Goal: Ask a question

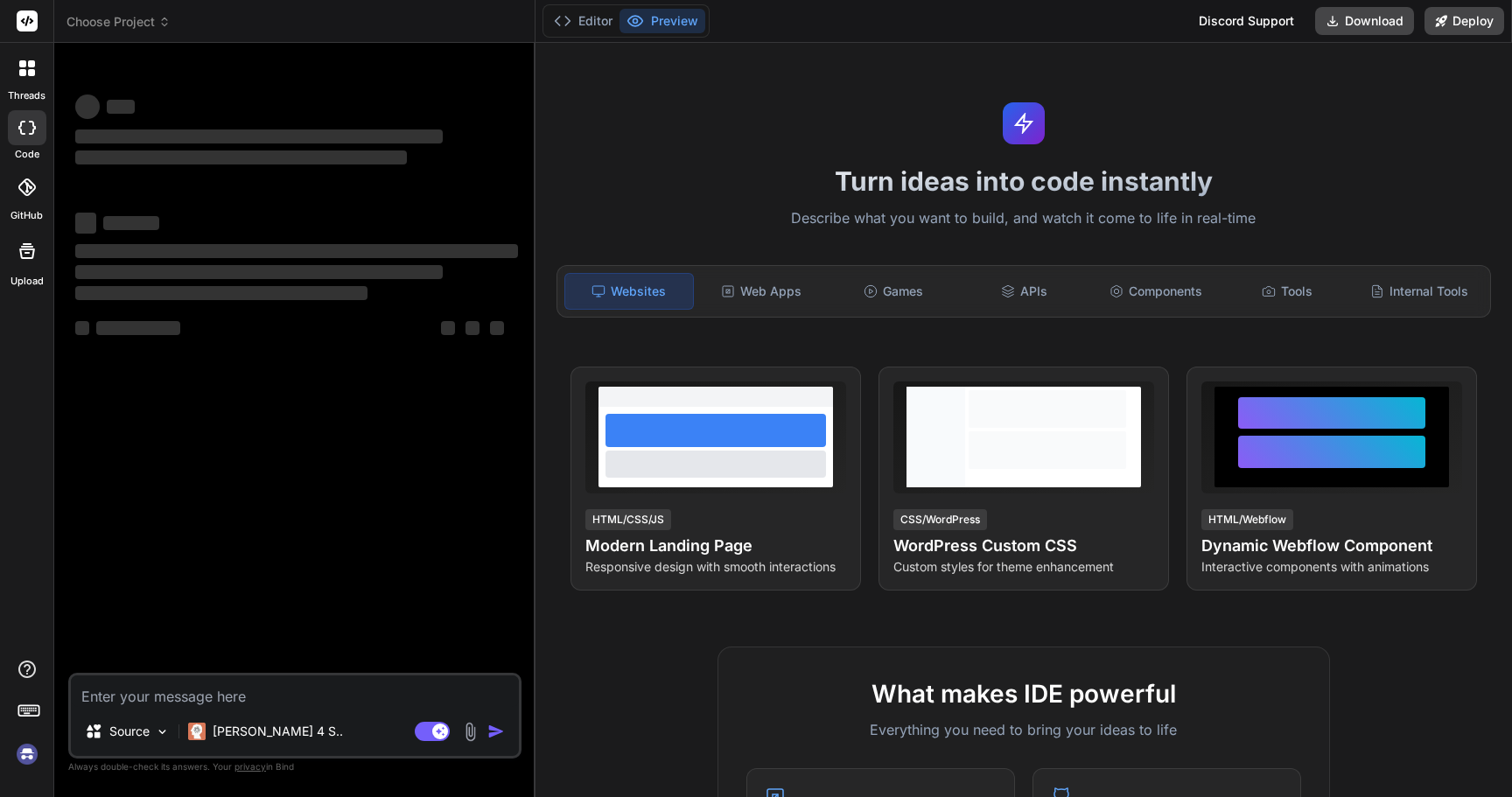
click at [310, 697] on textarea at bounding box center [295, 691] width 448 height 32
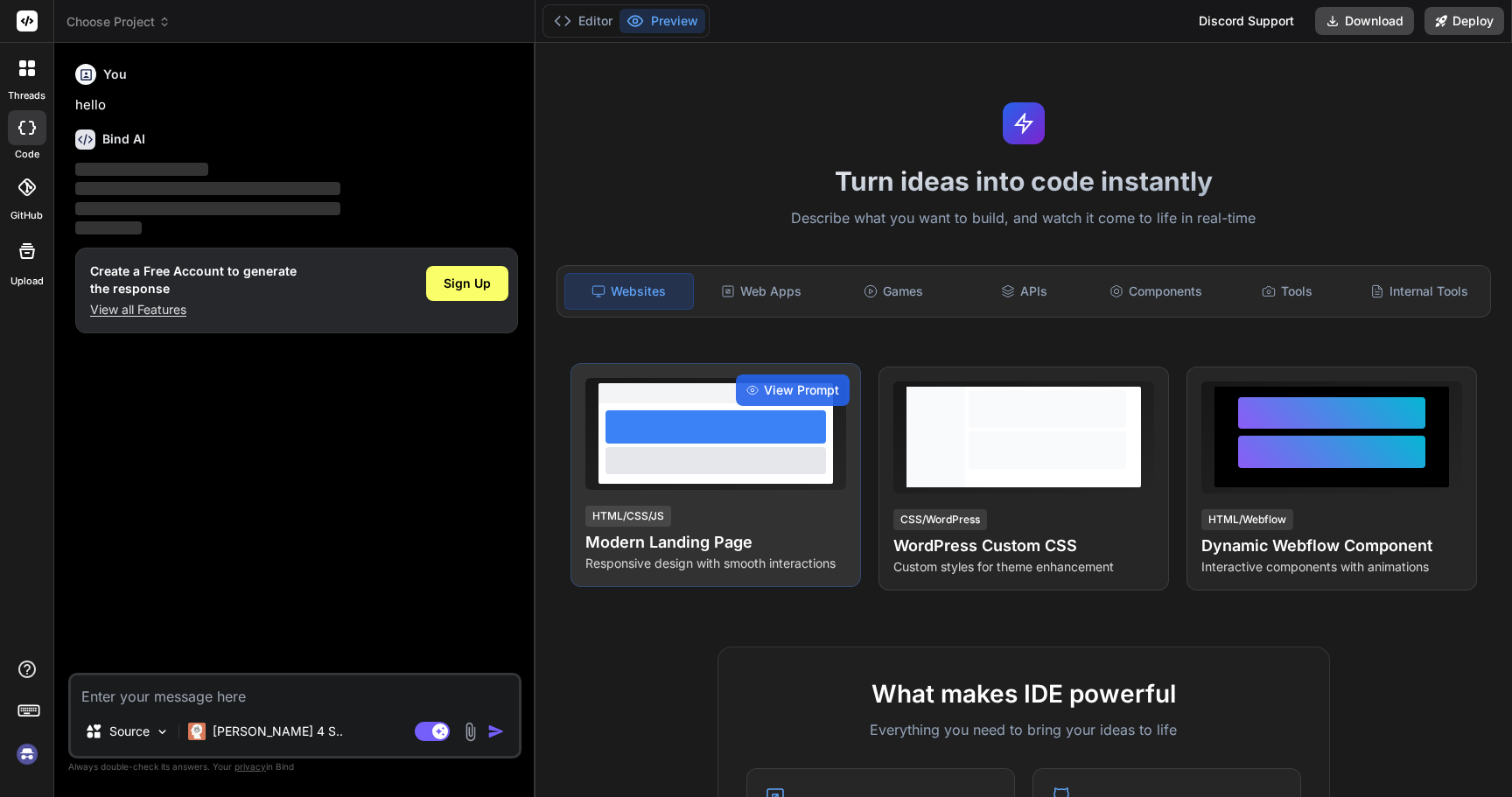
type textarea "x"
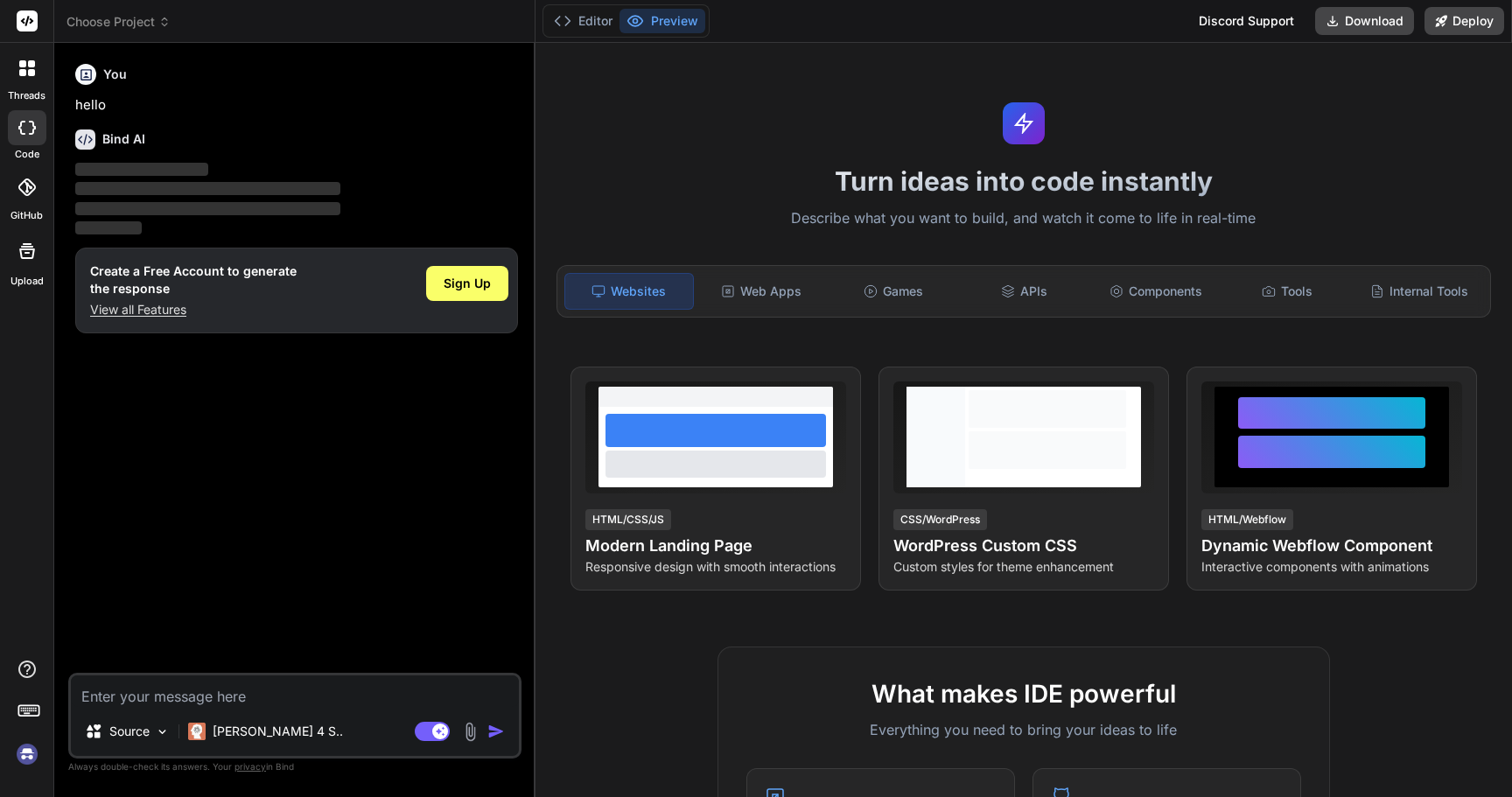
type textarea "I"
type textarea "x"
type textarea "I"
type textarea "x"
type textarea "I w"
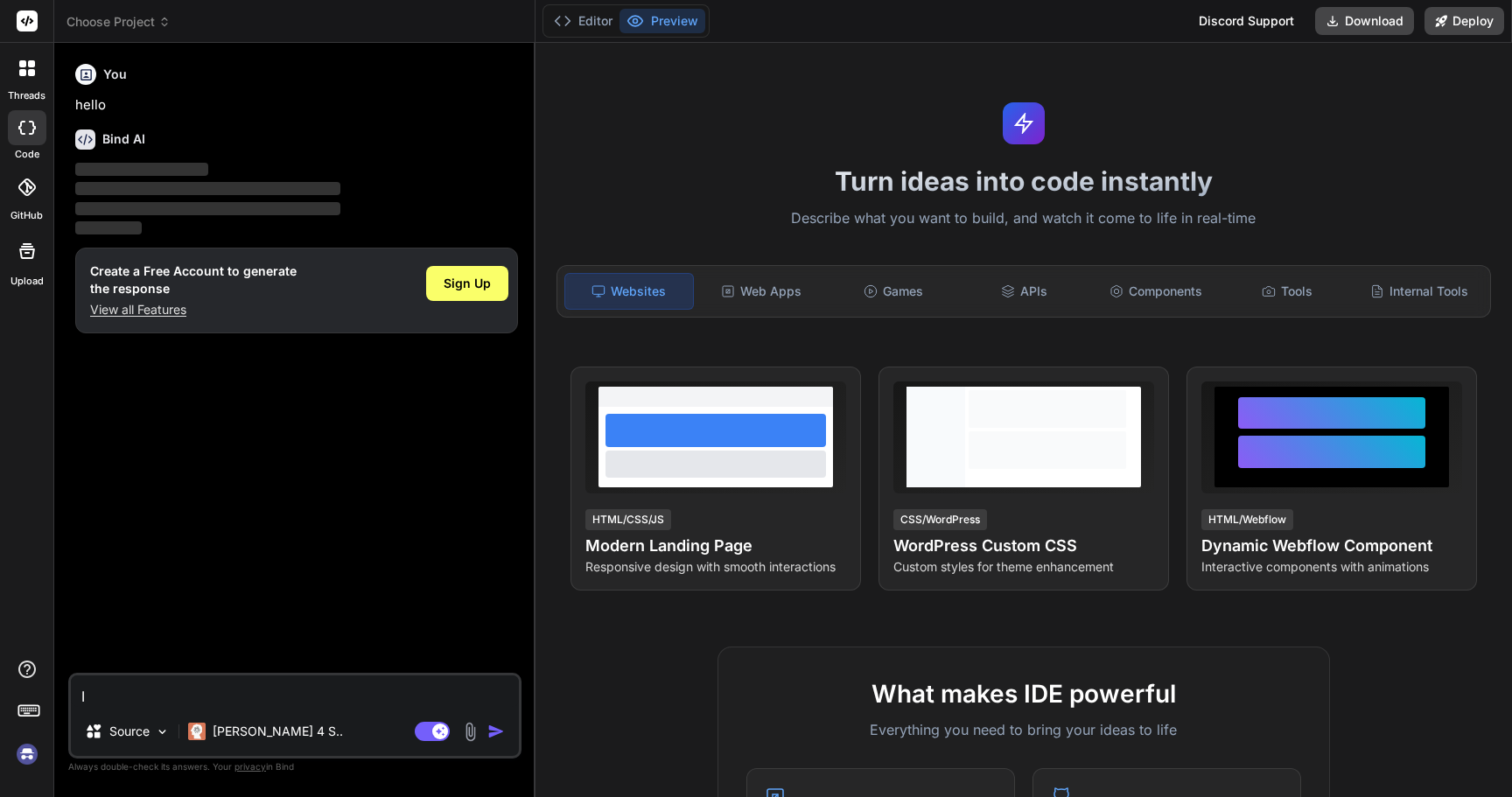
type textarea "x"
type textarea "I wa"
type textarea "x"
type textarea "I wan"
type textarea "x"
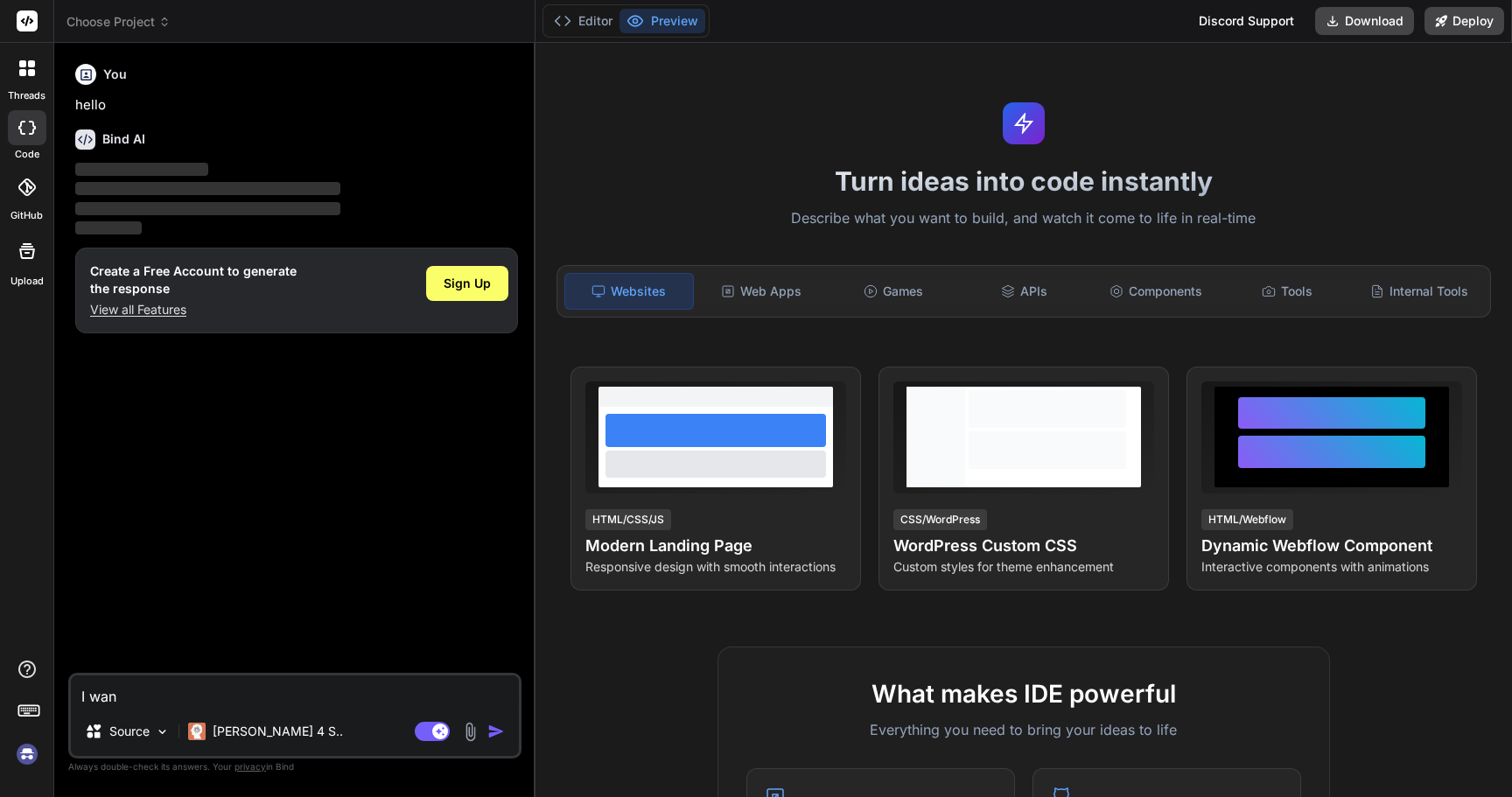
type textarea "I want"
type textarea "x"
type textarea "I want"
type textarea "x"
type textarea "I want"
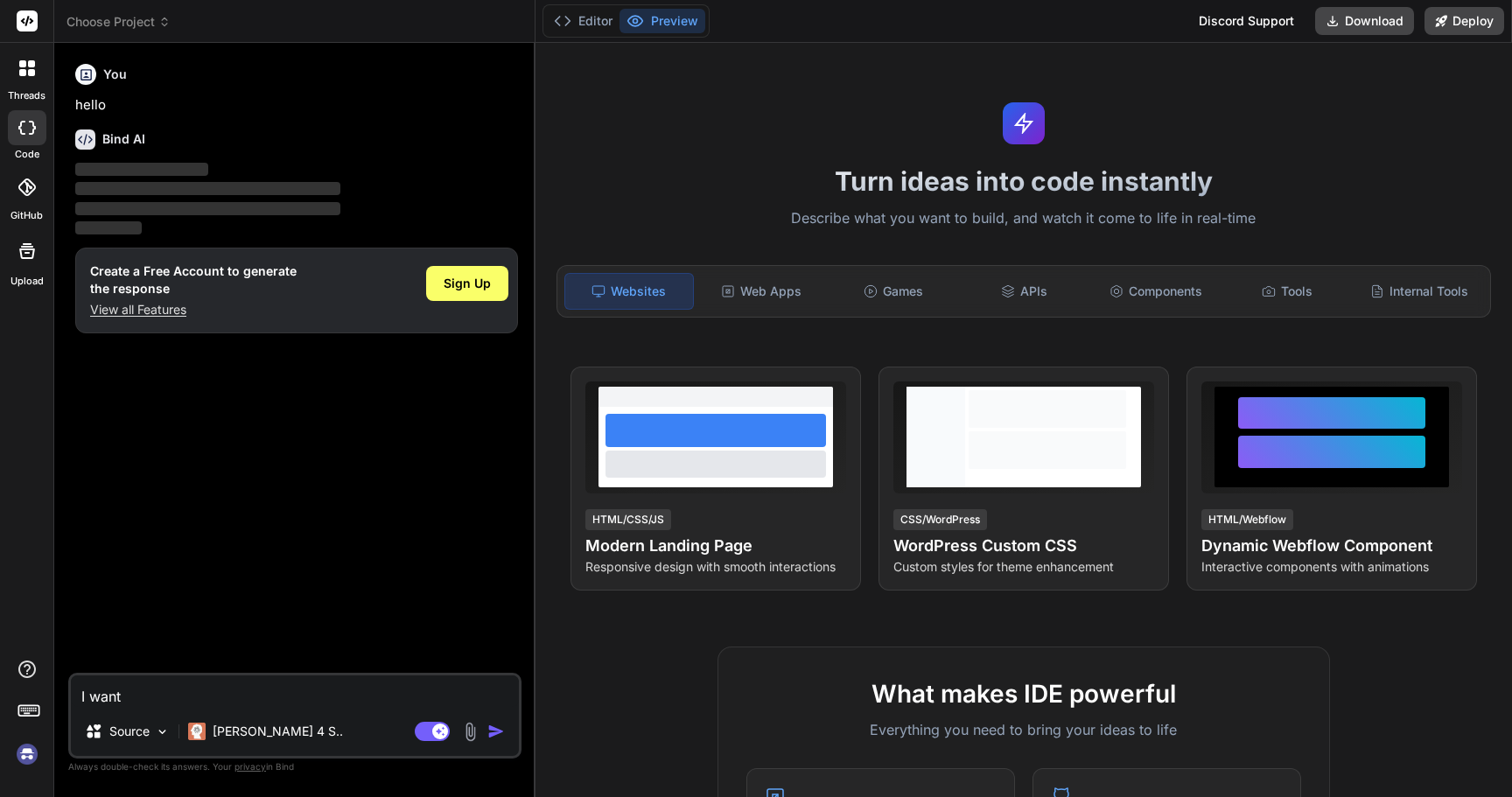
type textarea "x"
type textarea "I want,"
type textarea "x"
type textarea "I want,"
type textarea "x"
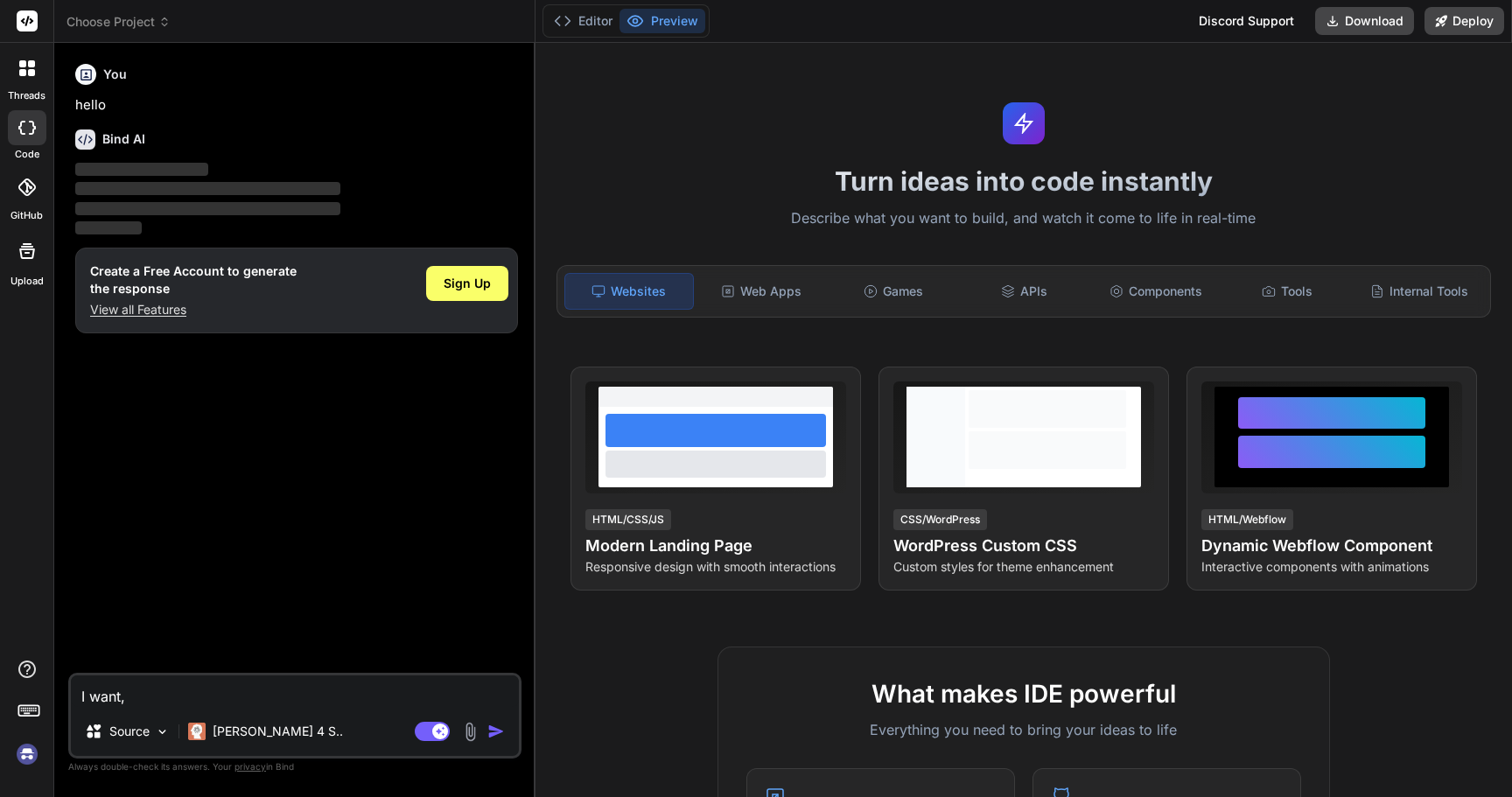
type textarea "I want, p"
type textarea "x"
type textarea "I want,"
type textarea "x"
type textarea "I want, i"
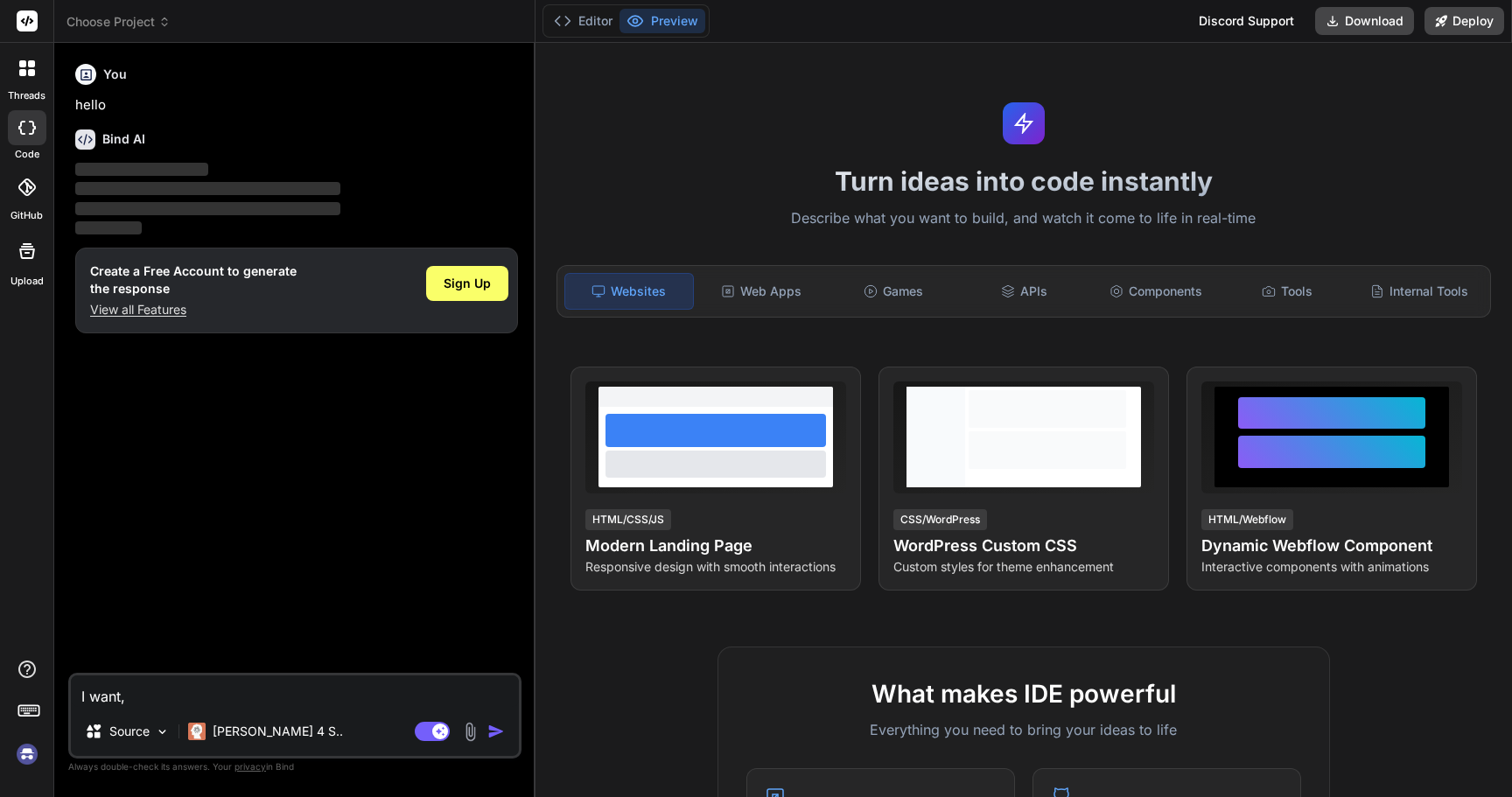
type textarea "x"
type textarea "I want, in"
type textarea "x"
type textarea "I want, in"
type textarea "x"
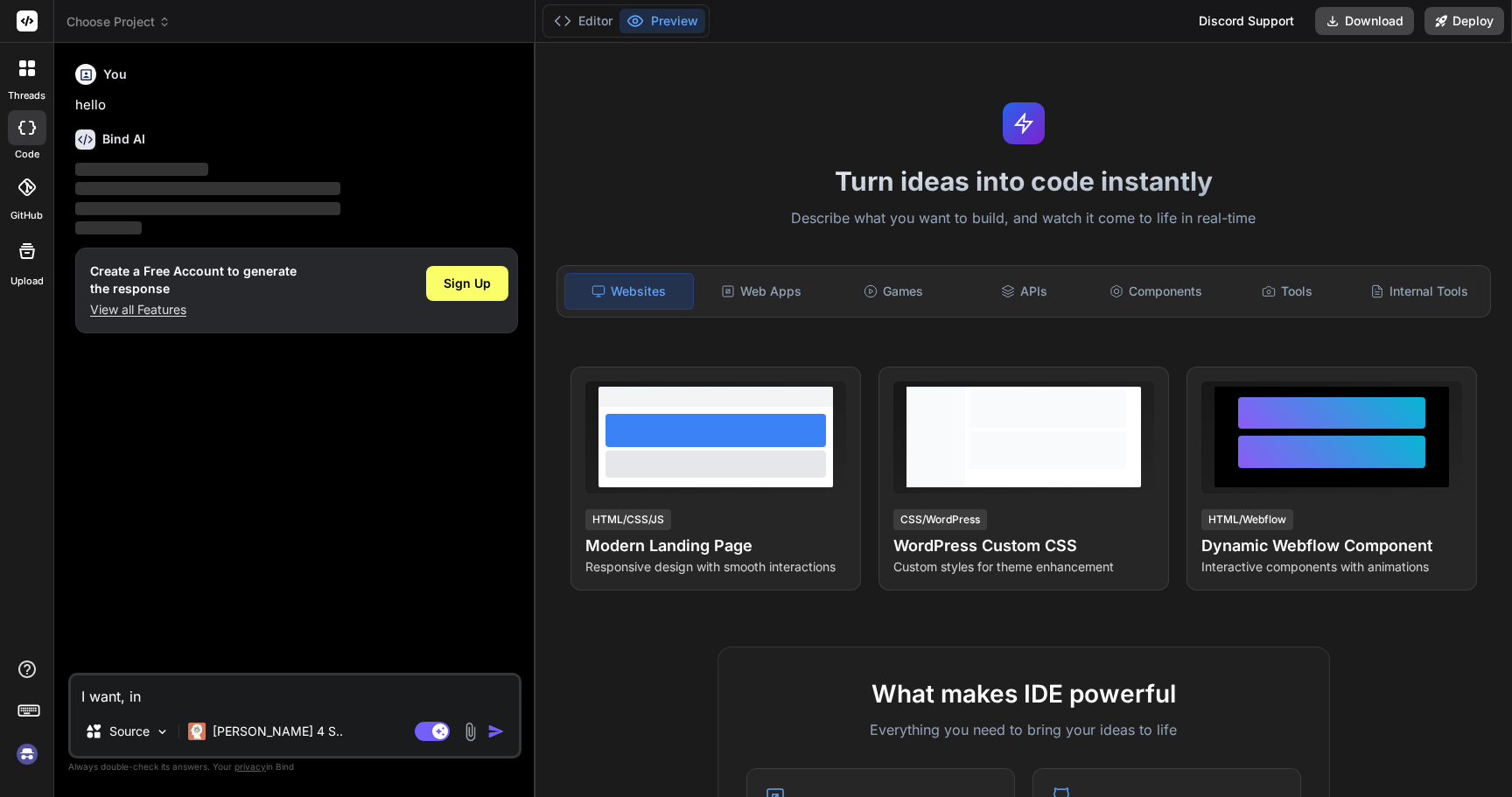
type textarea "I want, in p"
type textarea "x"
type textarea "I want, in pyu"
type textarea "x"
type textarea "I want, in py"
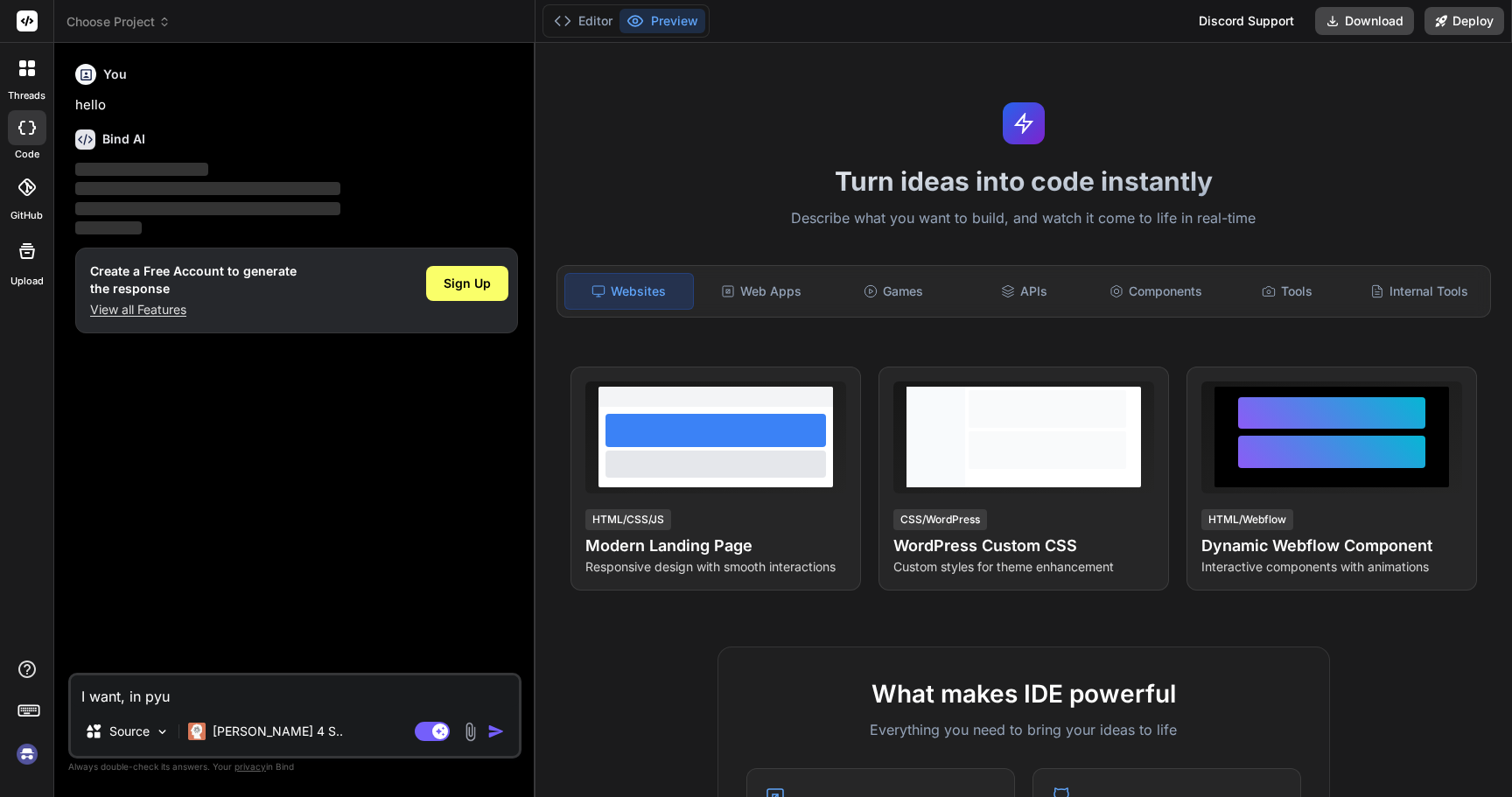
type textarea "x"
type textarea "I want, in pyt"
type textarea "x"
type textarea "I want, in pyth"
type textarea "x"
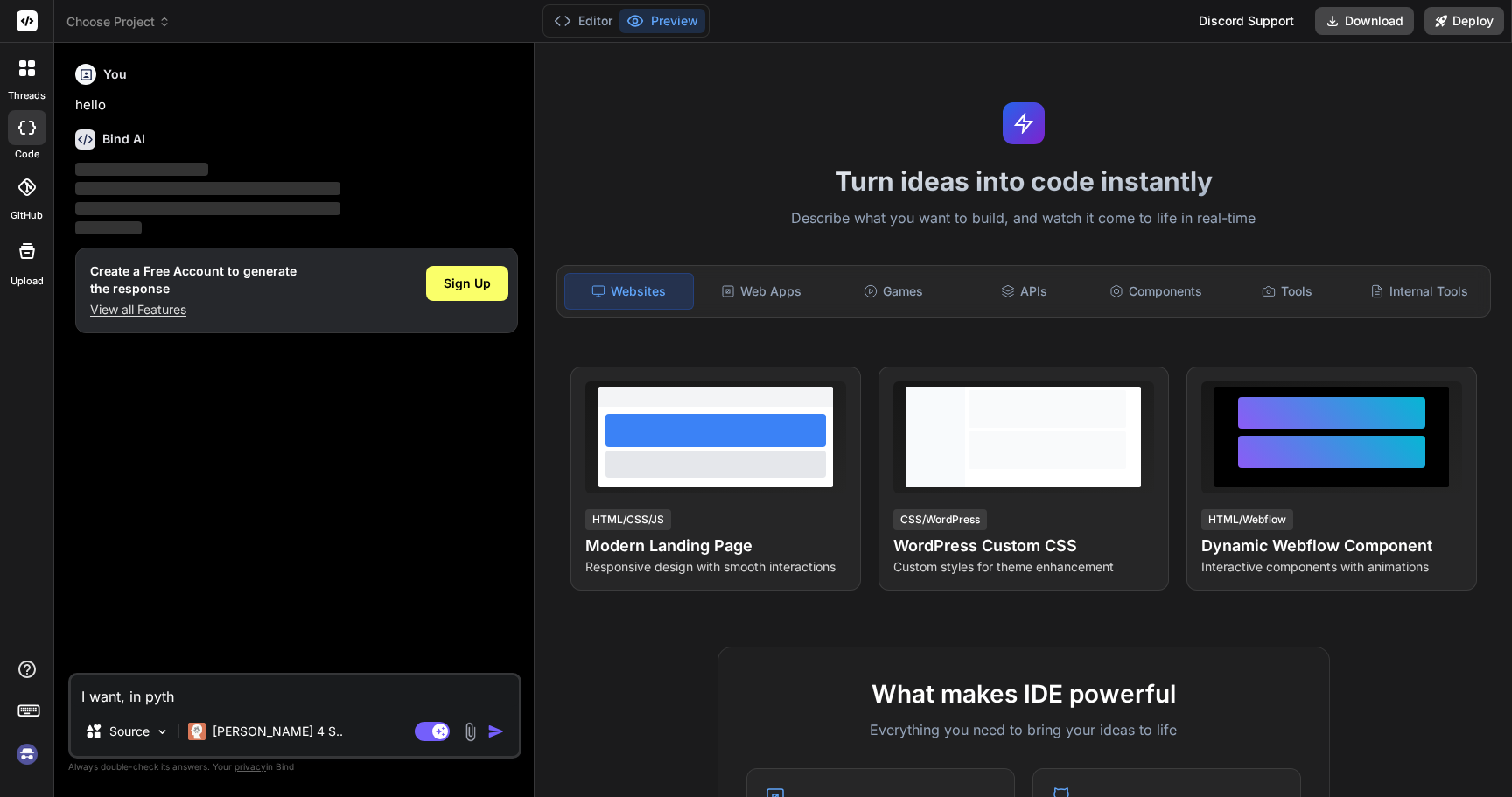
type textarea "I want, in pytho"
type textarea "x"
type textarea "I want, in python"
type textarea "x"
type textarea "I want, in python,"
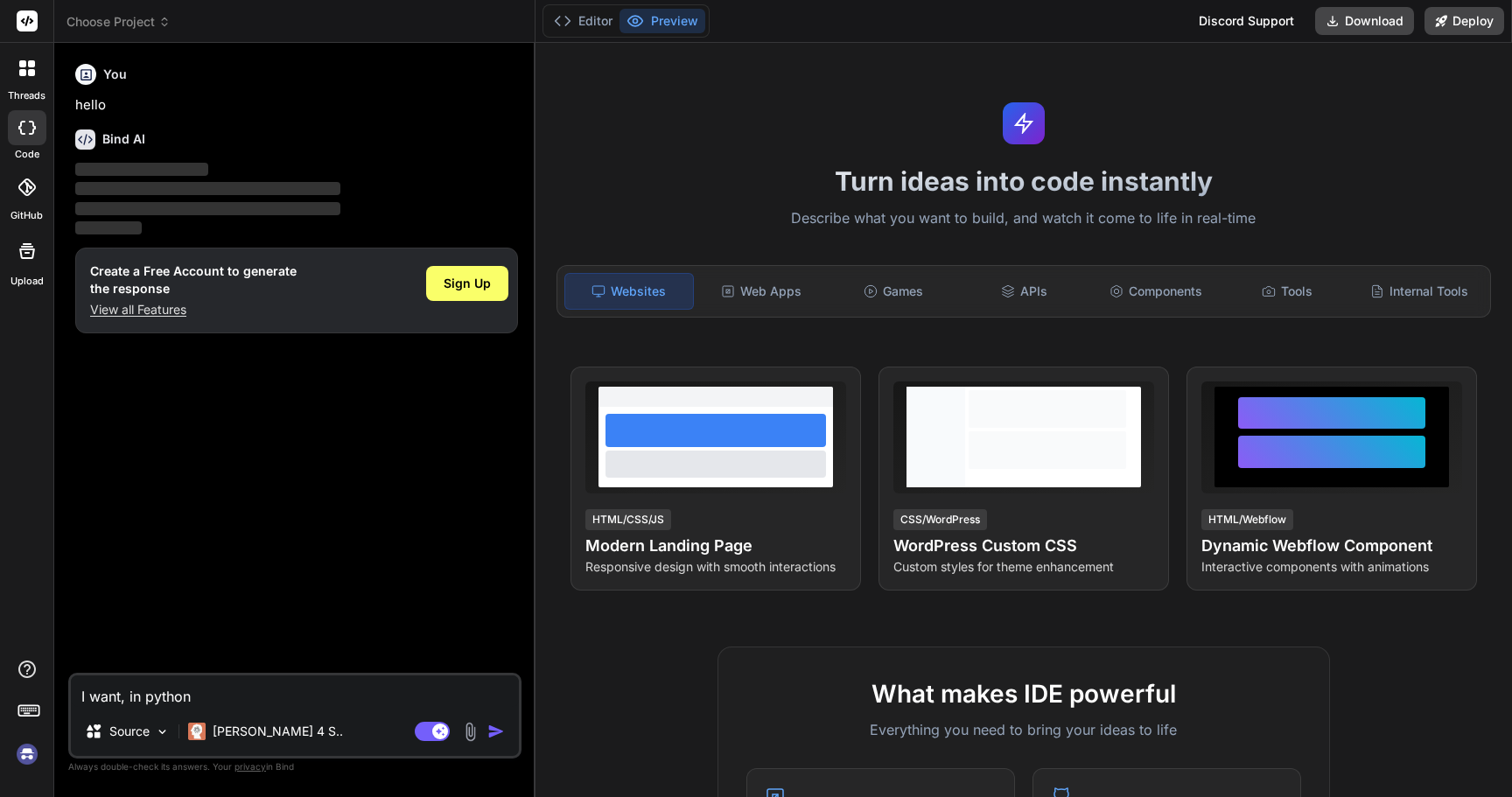
type textarea "x"
type textarea "I want, in python,"
type textarea "x"
type textarea "I want, in python, a"
type textarea "x"
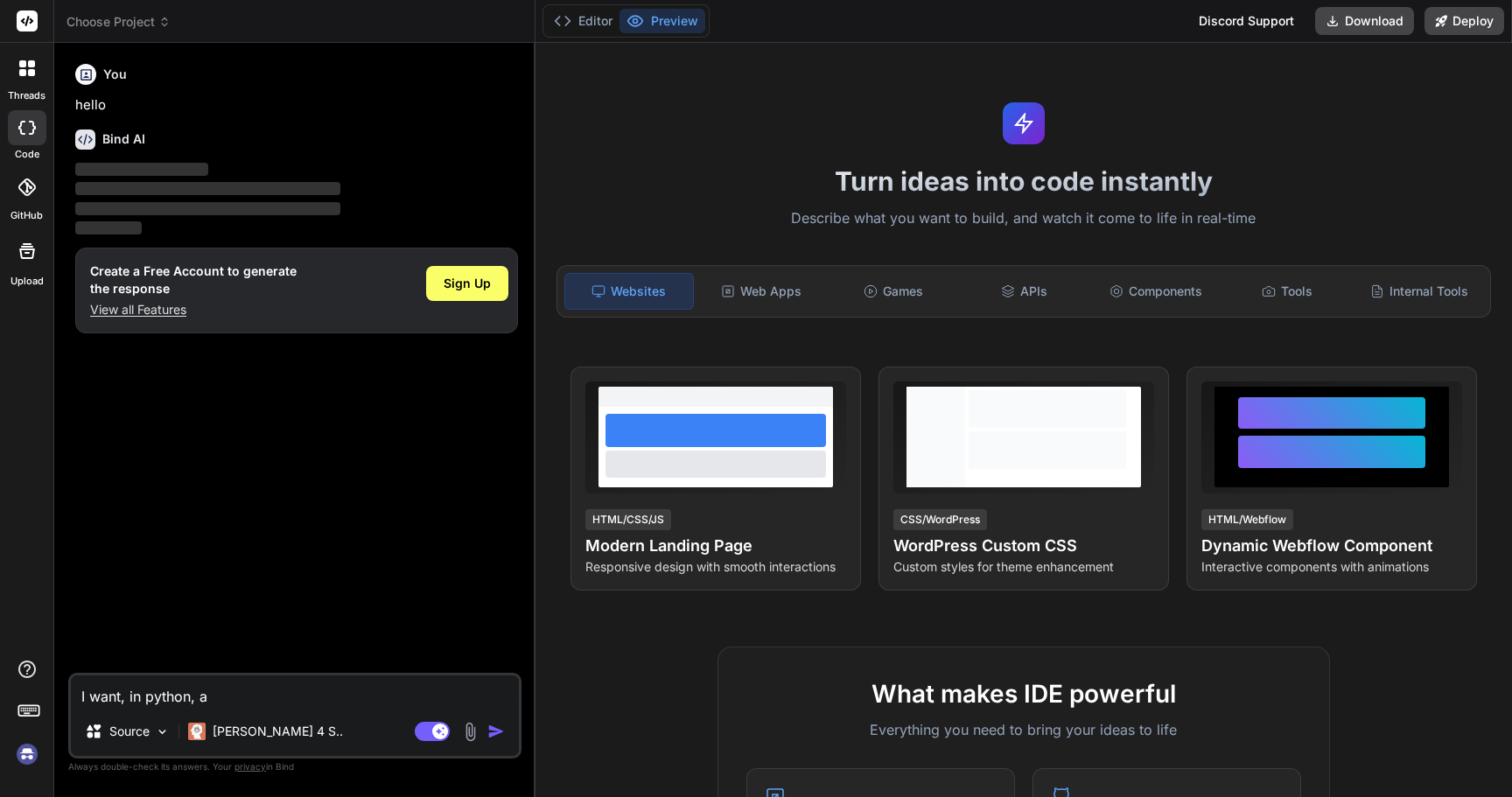
type textarea "I want, in python, a"
type textarea "x"
type textarea "I want, in python, a t"
type textarea "x"
type textarea "I want, in python, a tu"
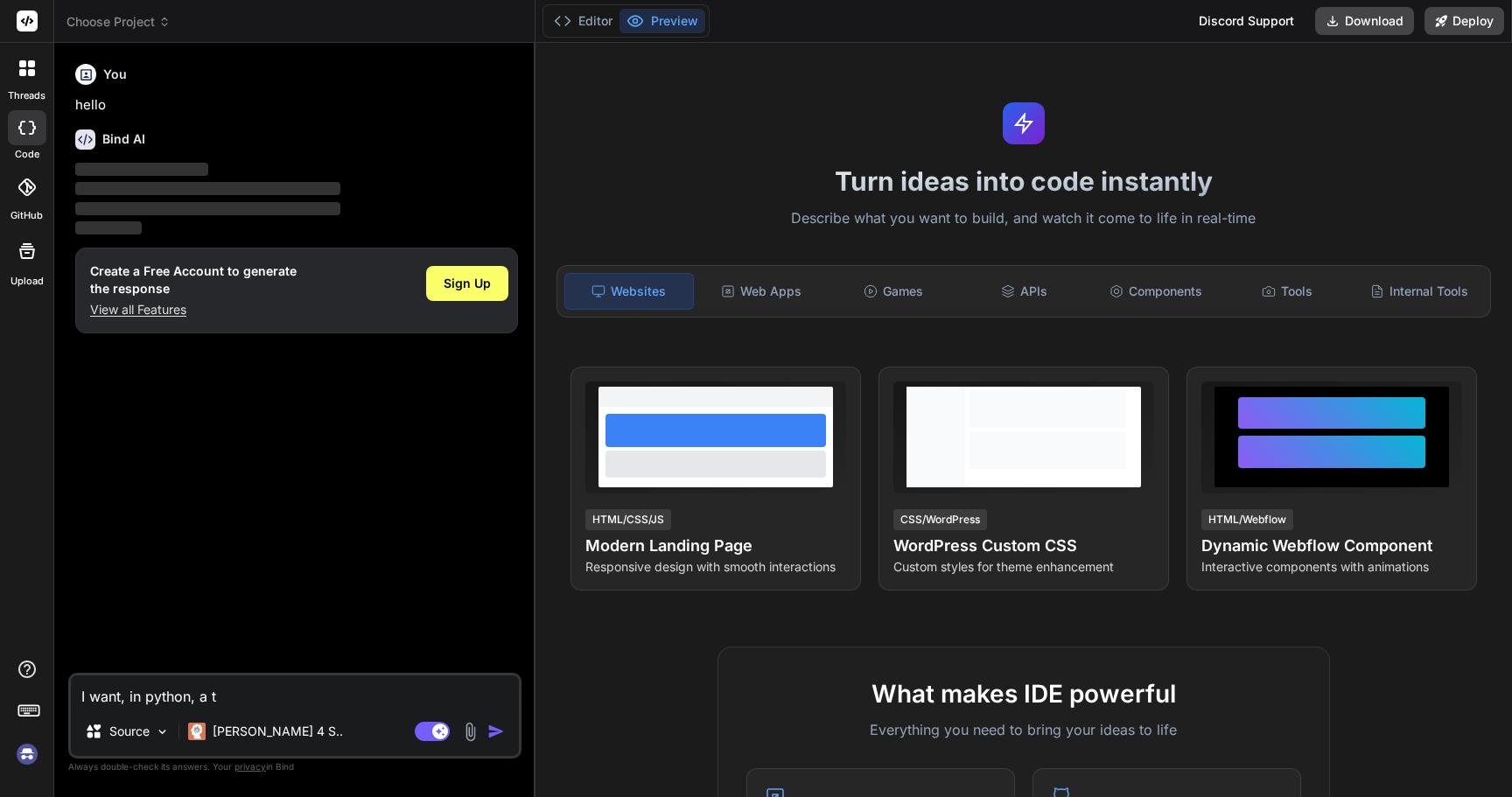
type textarea "x"
type textarea "I want, in python, a tur"
type textarea "x"
type textarea "I want, in python, a turt"
type textarea "x"
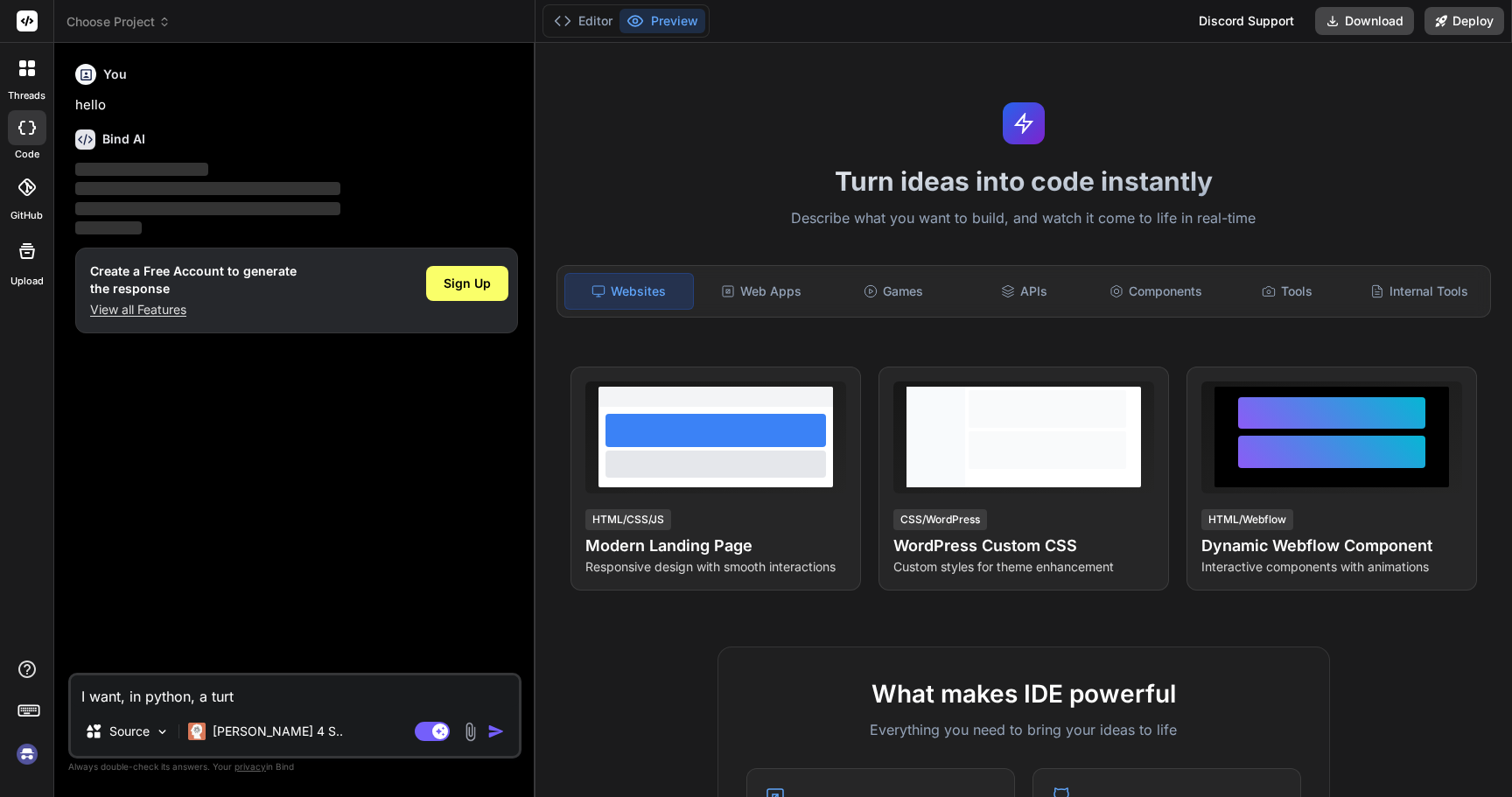
type textarea "I want, in python, a turtl"
type textarea "x"
type textarea "I want, in python, a turtle"
type textarea "x"
type textarea "I want, in python, a turtle"
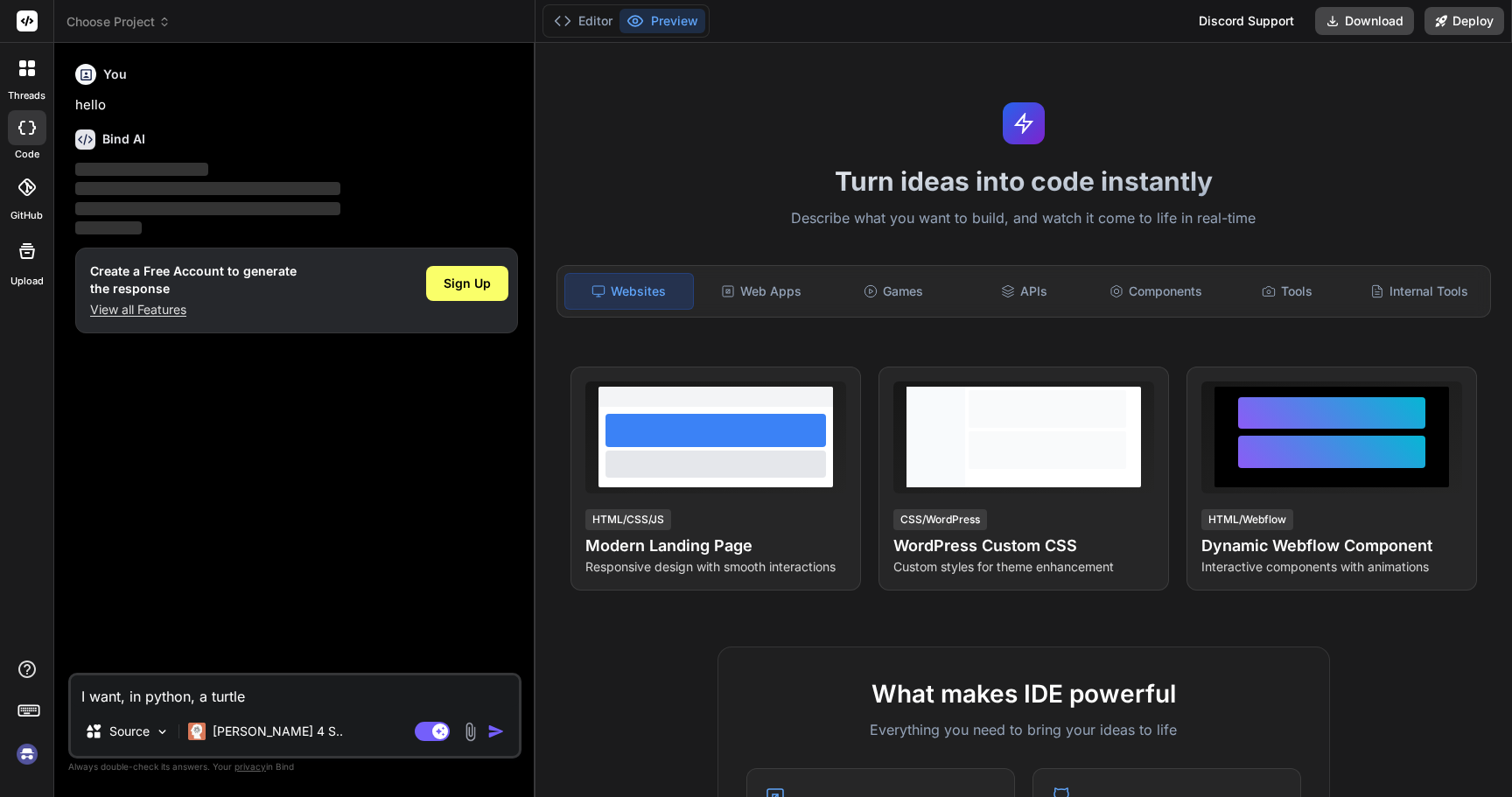
type textarea "x"
type textarea "I want, in python, a turtle w"
type textarea "x"
type textarea "I want, in python, a turtle wi"
type textarea "x"
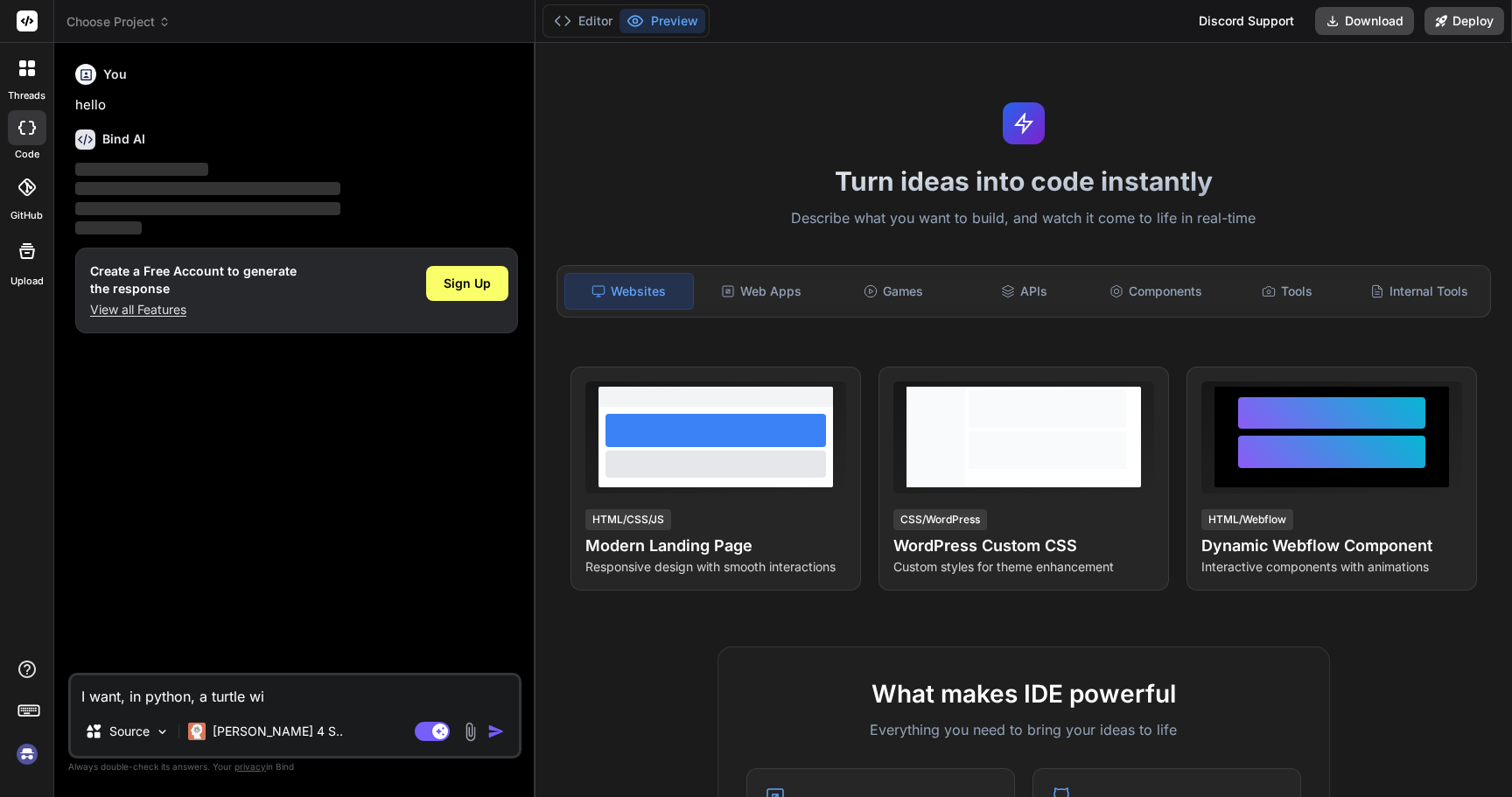
type textarea "I want, in python, a turtle win"
type textarea "x"
type textarea "I want, in python, a turtle wind"
type textarea "x"
type textarea "I want, in python, a turtle windo"
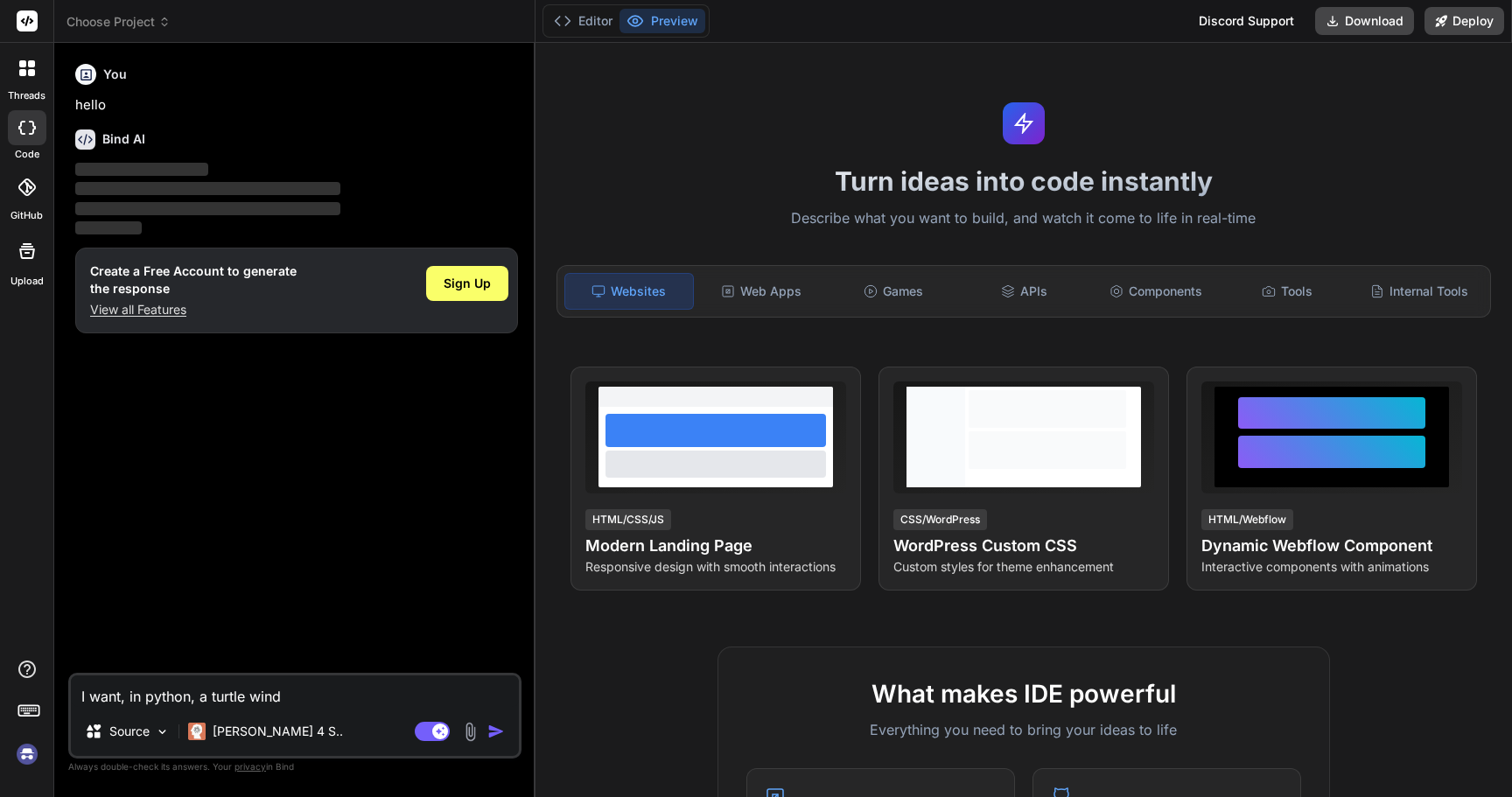
type textarea "x"
type textarea "I want, in python, a turtle window"
type textarea "x"
type textarea "I want, in python, a turtle window"
type textarea "x"
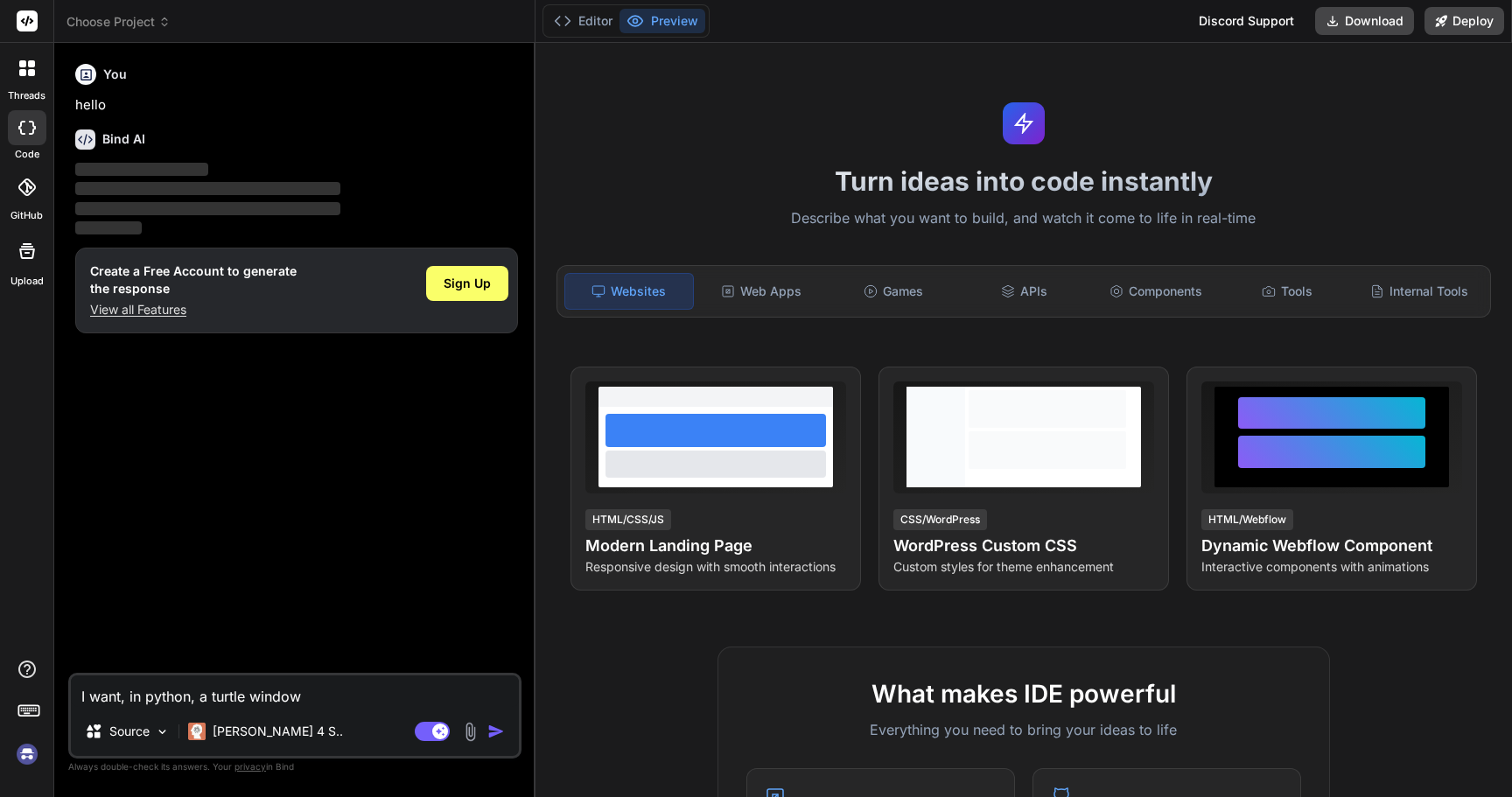
type textarea "I want, in python, a turtle window t"
type textarea "x"
type textarea "I want, in python, a turtle window th"
type textarea "x"
type textarea "I want, in python, a turtle window tha"
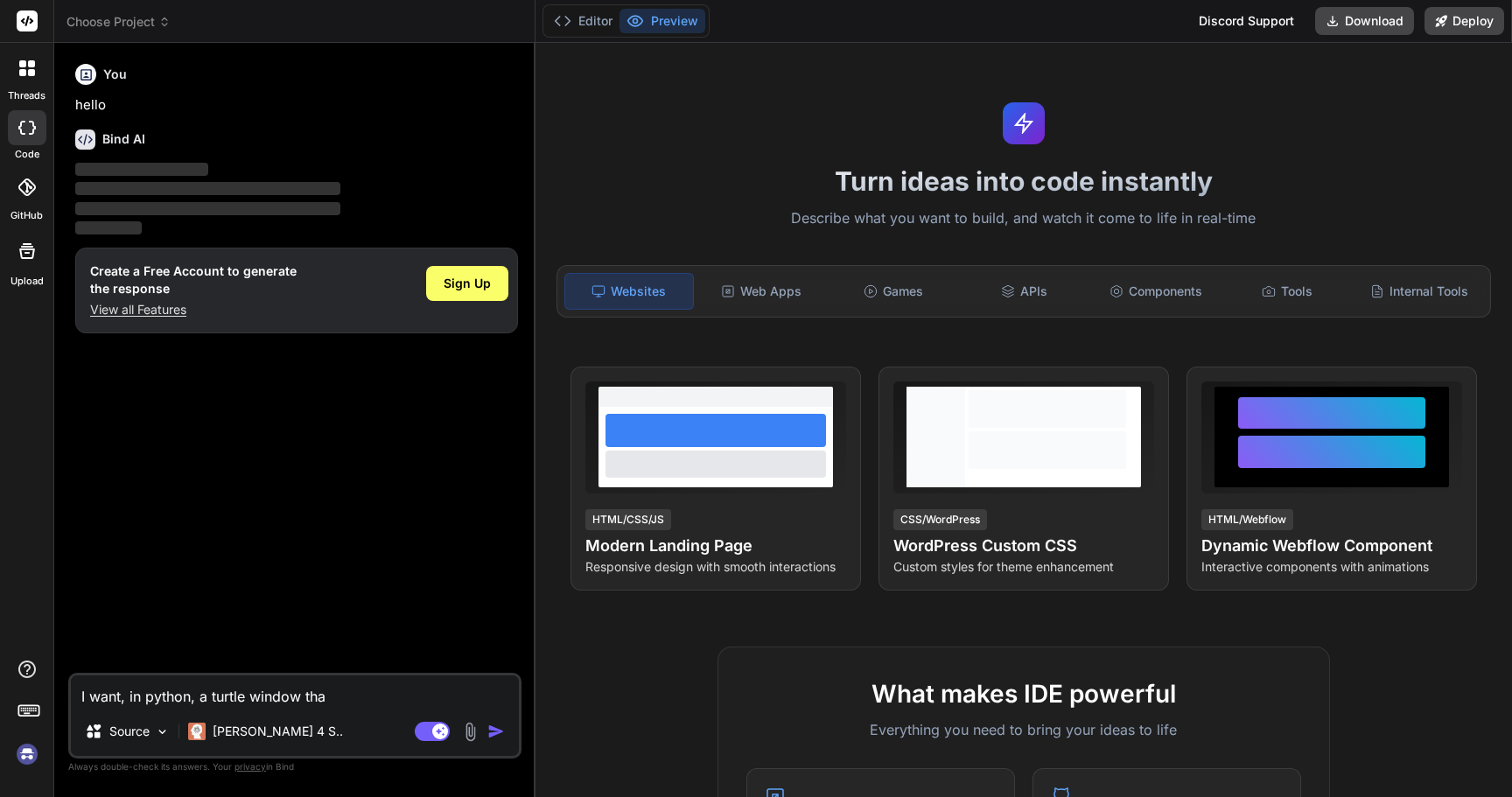
type textarea "x"
type textarea "I want, in python, a turtle window that"
type textarea "x"
type textarea "I want, in python, a turtle window that"
type textarea "x"
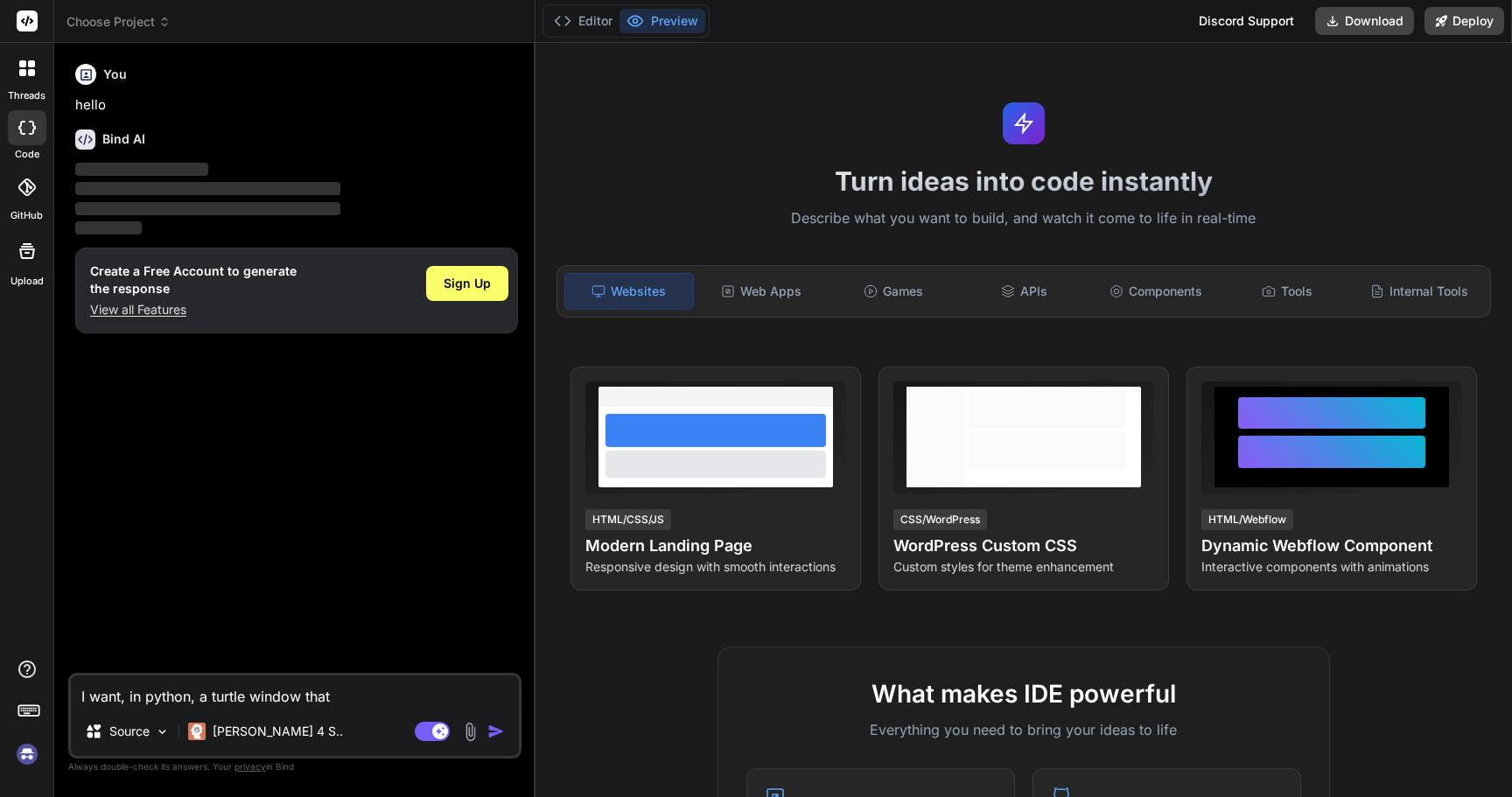
type textarea "I want, in python, a turtle window that i"
type textarea "x"
type textarea "I want, in python, a turtle window that is"
type textarea "x"
type textarea "I want, in python, a turtle window that is"
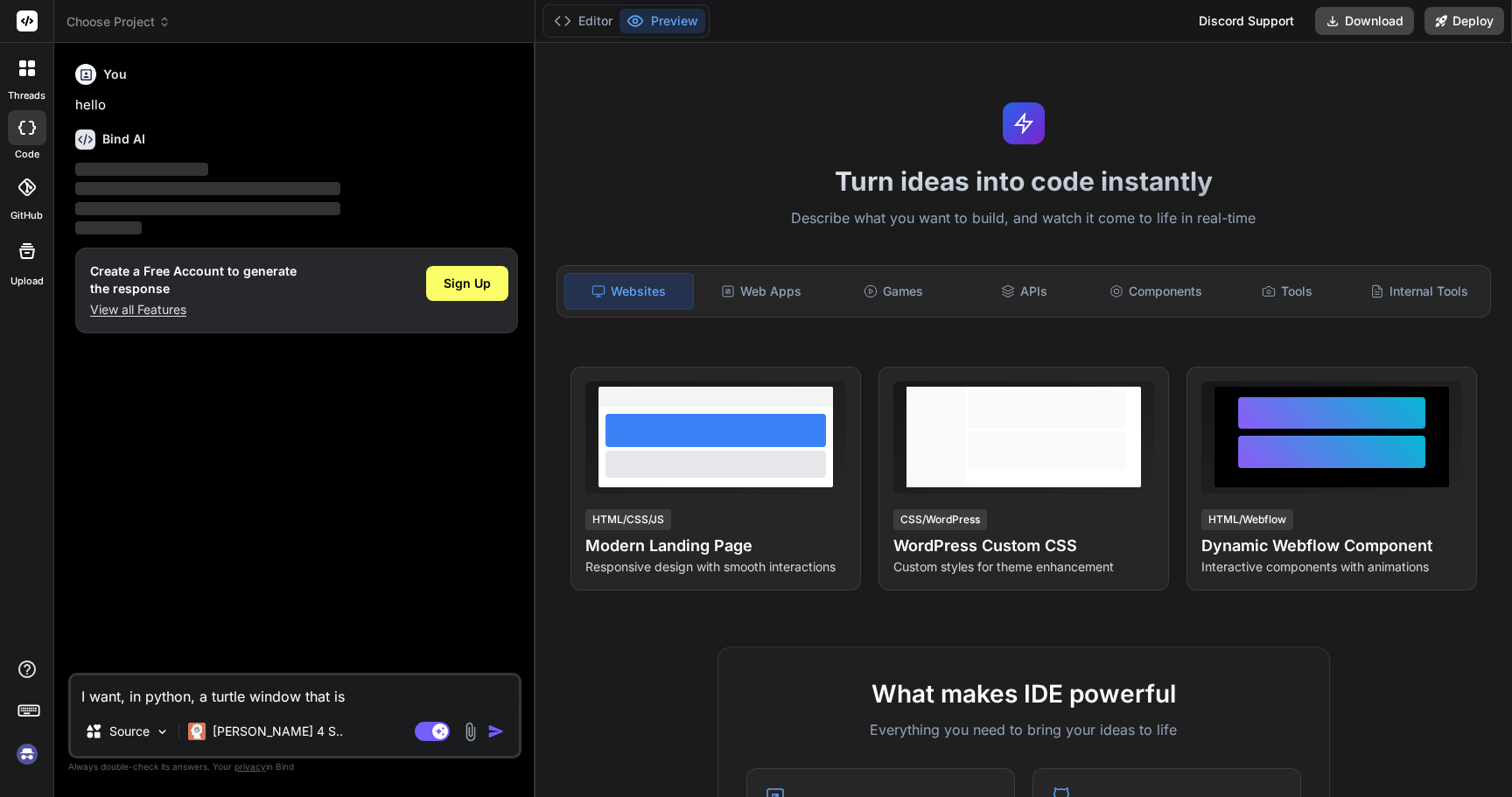
type textarea "x"
type textarea "I want, in python, a turtle window that is 1"
type textarea "x"
type textarea "I want, in python, a turtle window that is 10"
type textarea "x"
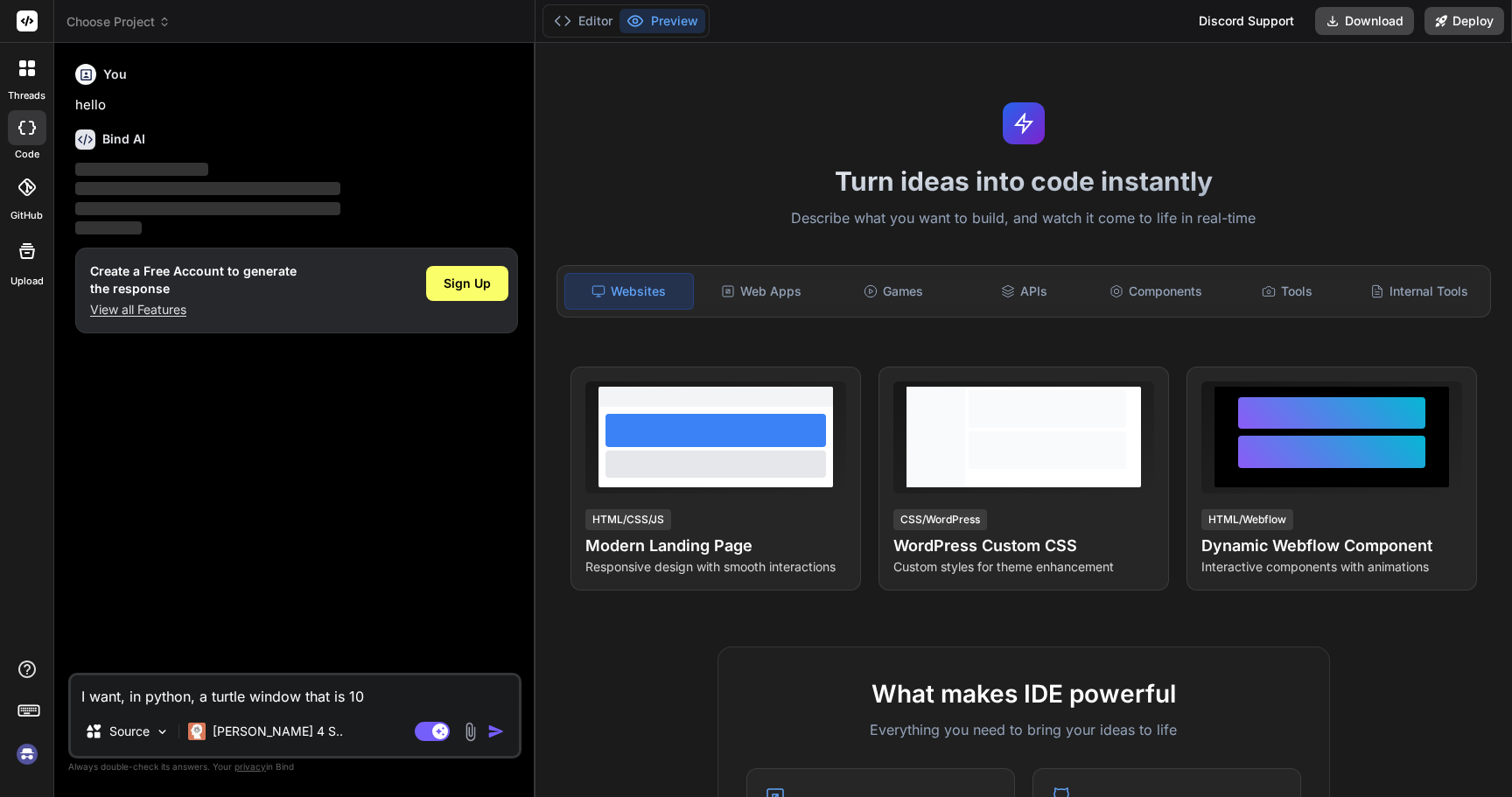
type textarea "I want, in python, a turtle window that is 100"
type textarea "x"
type textarea "I want, in python, a turtle window that is 1000"
type textarea "x"
type textarea "I want, in python, a turtle window that is 1000"
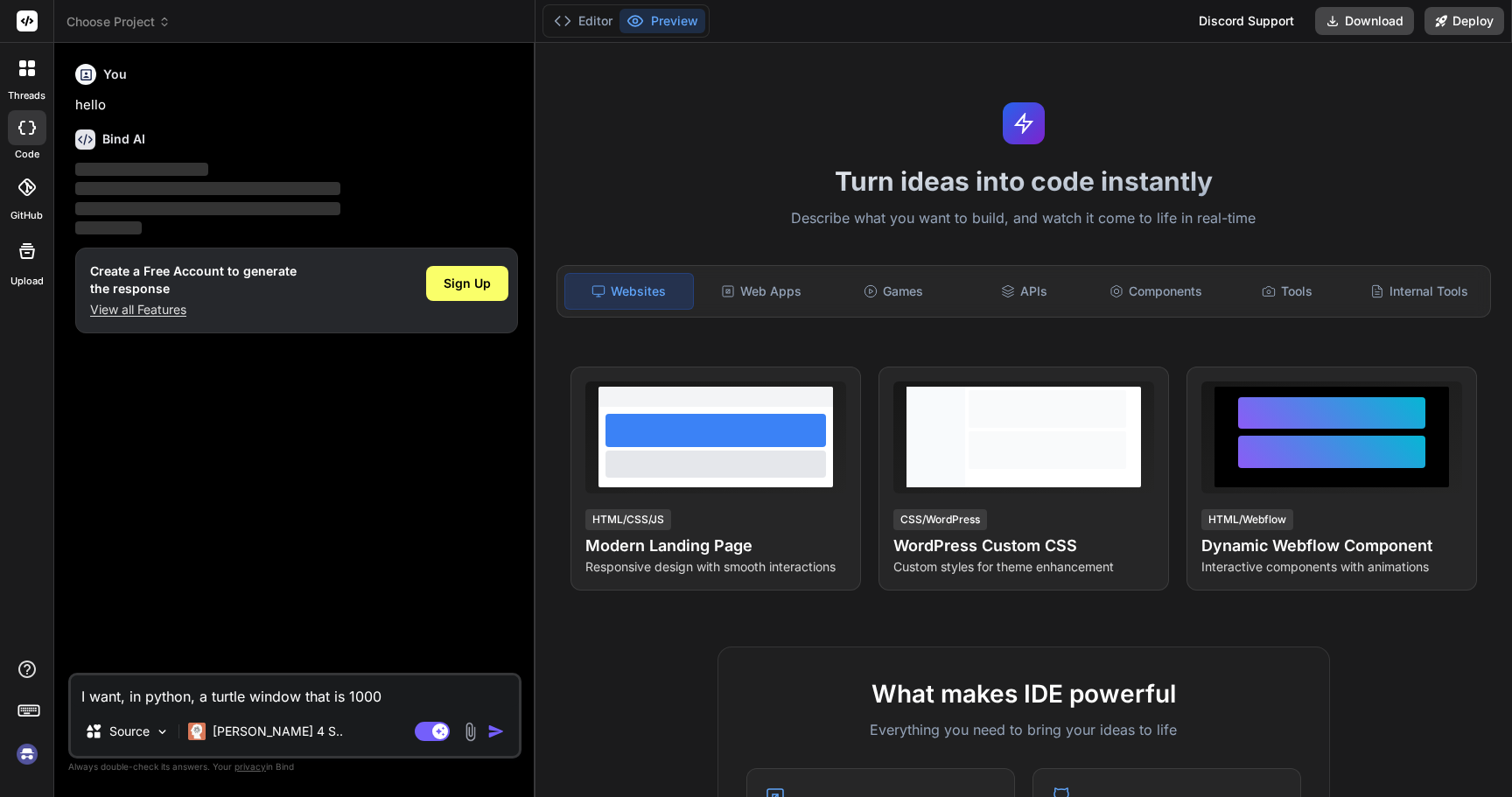
type textarea "x"
type textarea "I want, in python, a turtle window that is 1000 x"
type textarea "x"
type textarea "I want, in python, a turtle window that is 1000 x"
type textarea "x"
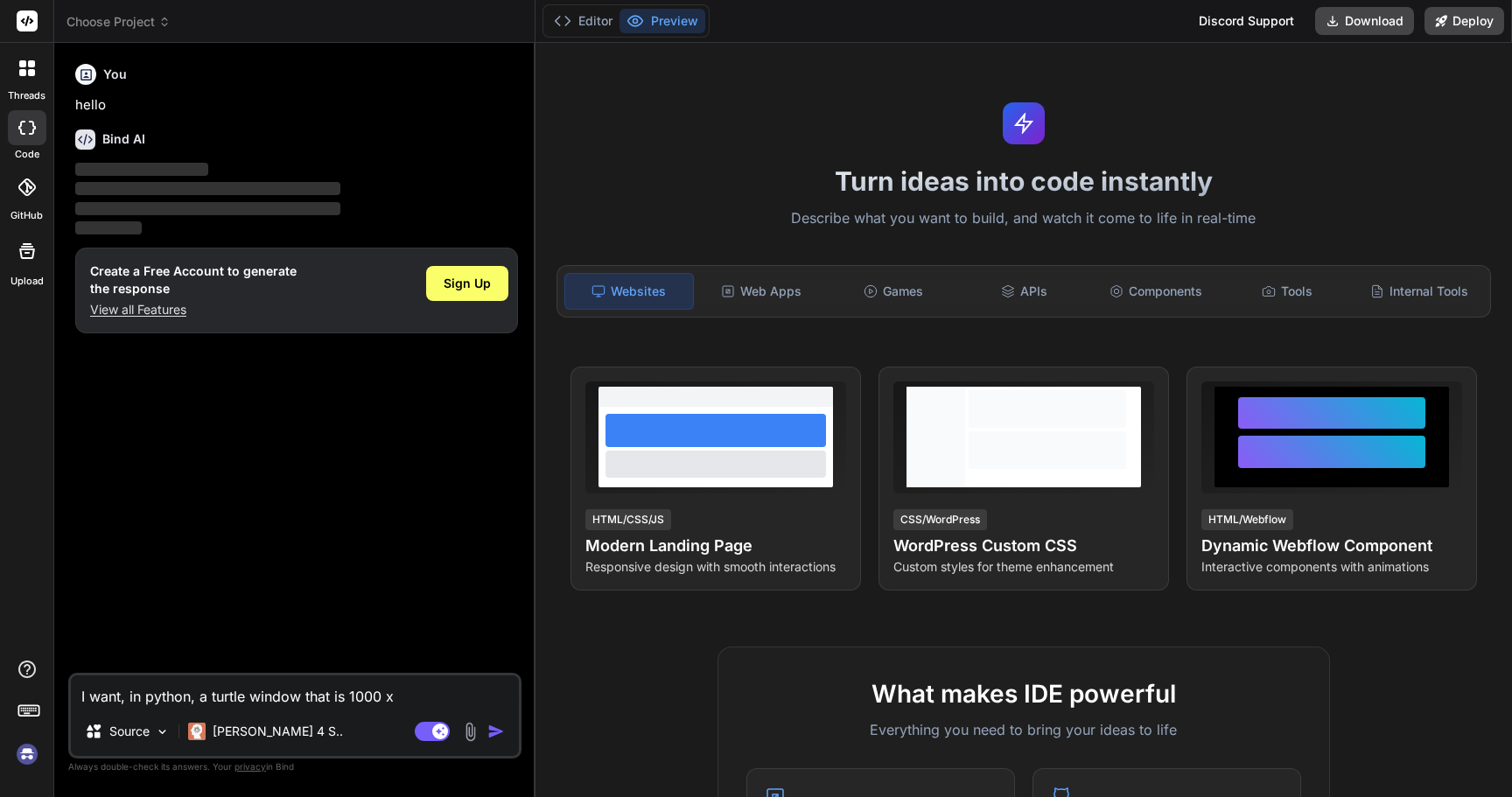
type textarea "I want, in python, a turtle window that is 1000 x 1"
type textarea "x"
type textarea "I want, in python, a turtle window that is 1000 x 10"
type textarea "x"
type textarea "I want, in python, a turtle window that is 1000 x 100"
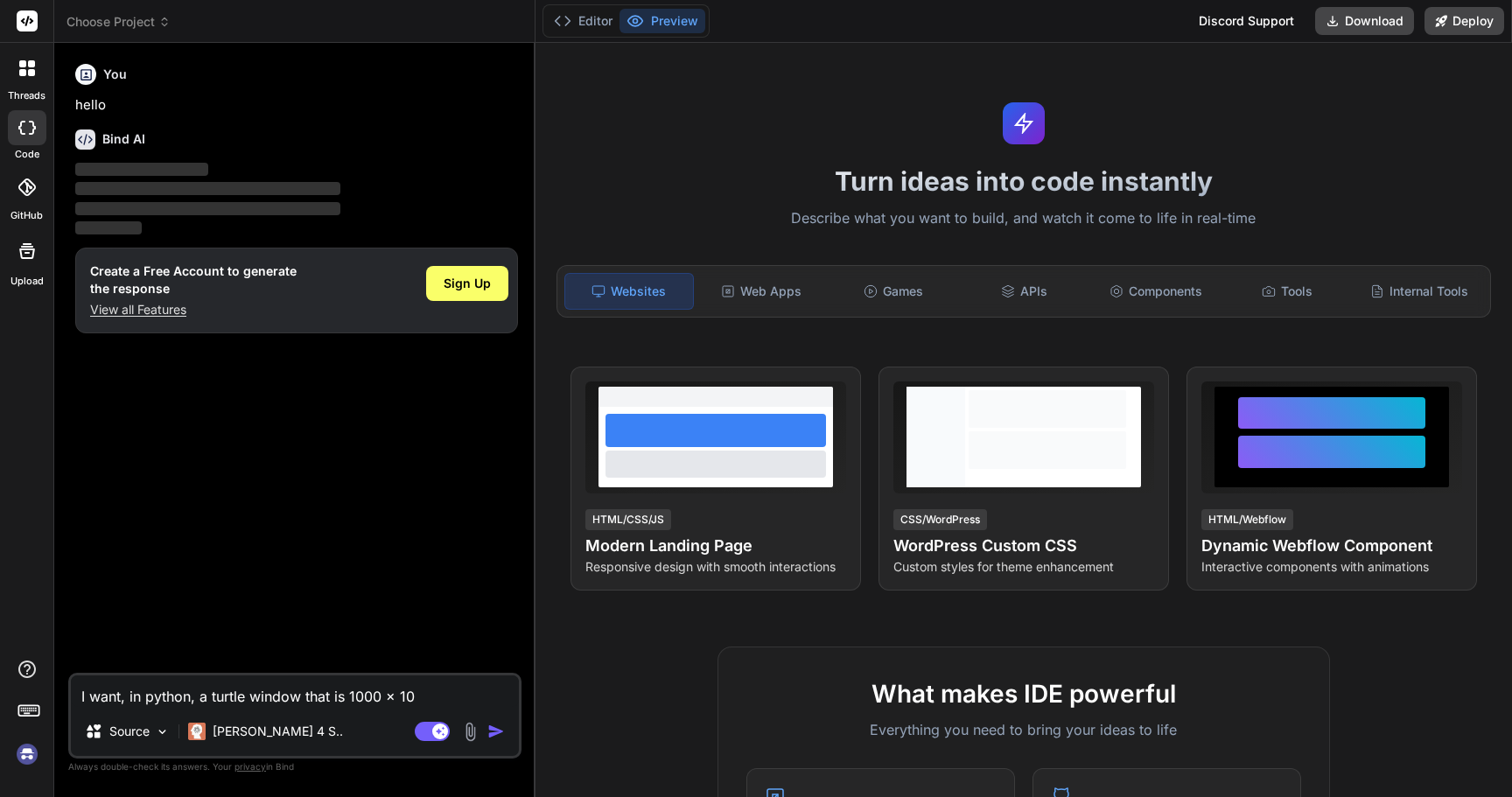
type textarea "x"
type textarea "I want, in python, a turtle window that is 1000 x 1000"
type textarea "x"
type textarea "I want, in python, a turtle window that is 1000 x 1000."
type textarea "x"
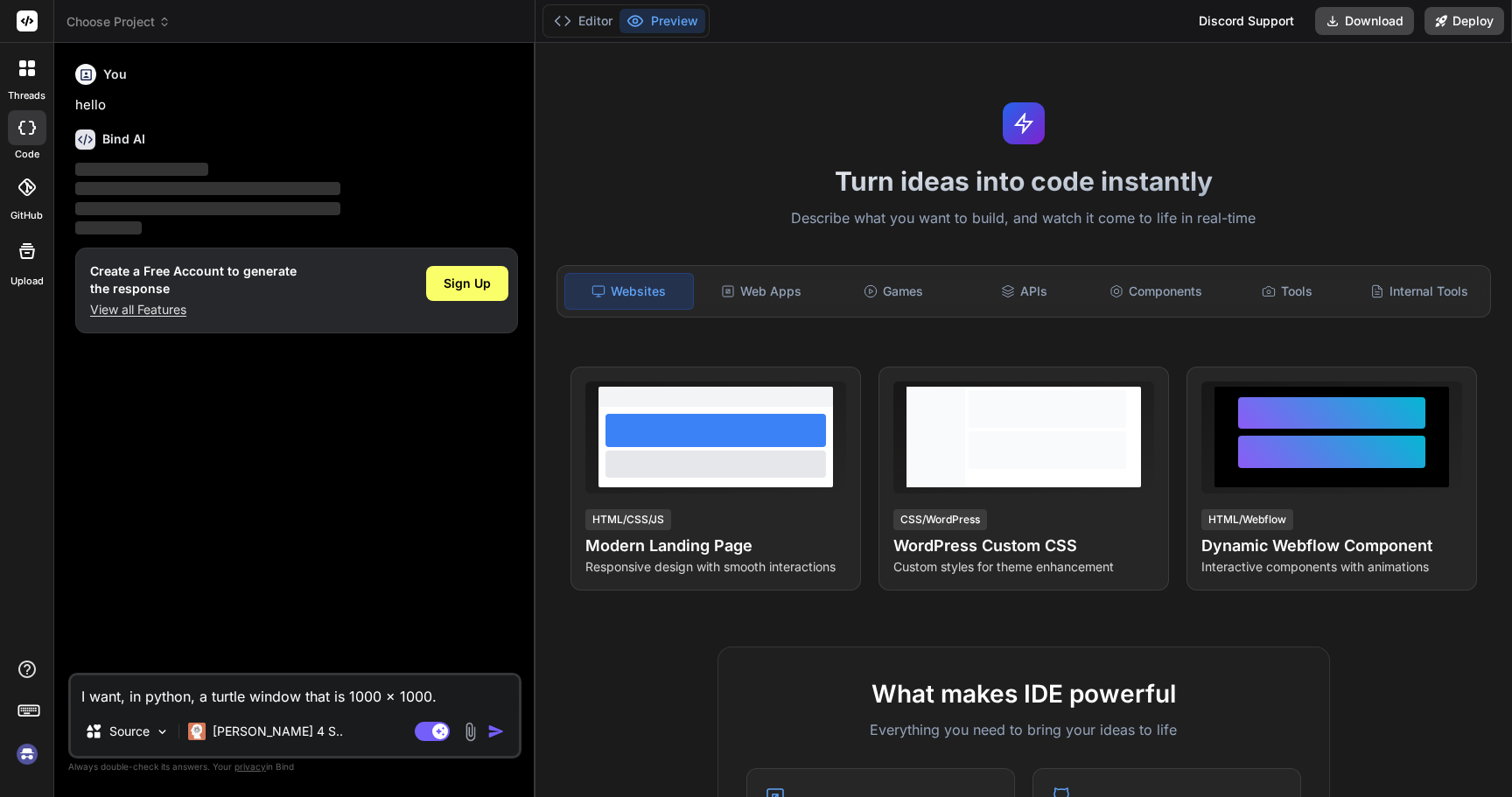
type textarea "I want, in python, a turtle window that is 1000 x 1000."
type textarea "x"
type textarea "I want, in python, a turtle window that is 1000 x 1000. I"
type textarea "x"
type textarea "I want, in python, a turtle window that is 1000 x 1000. I"
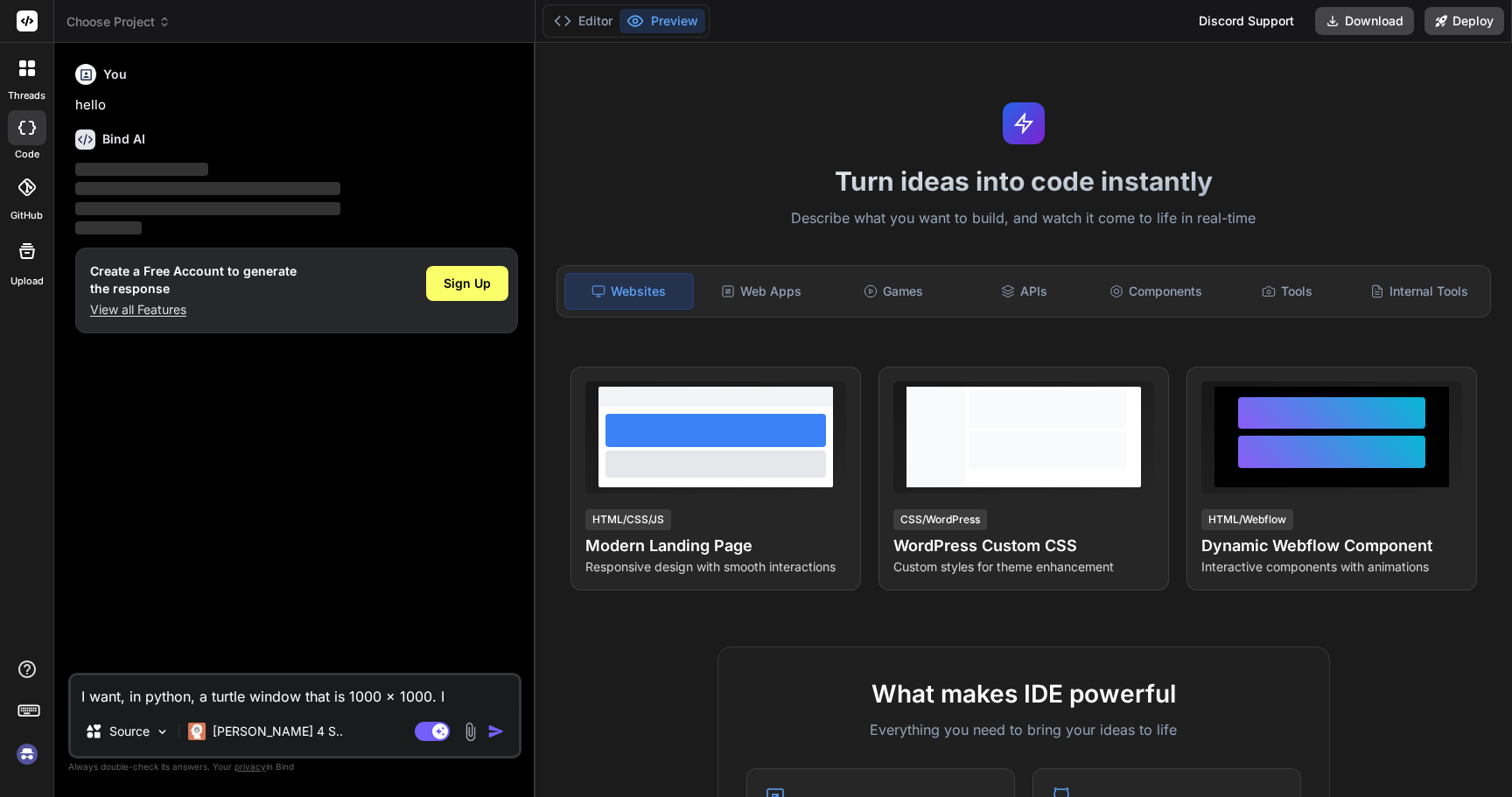
type textarea "x"
type textarea "I want, in python, a turtle window that is 1000 x 1000. I w"
type textarea "x"
type textarea "I want, in python, a turtle window that is 1000 x 1000. I wa"
type textarea "x"
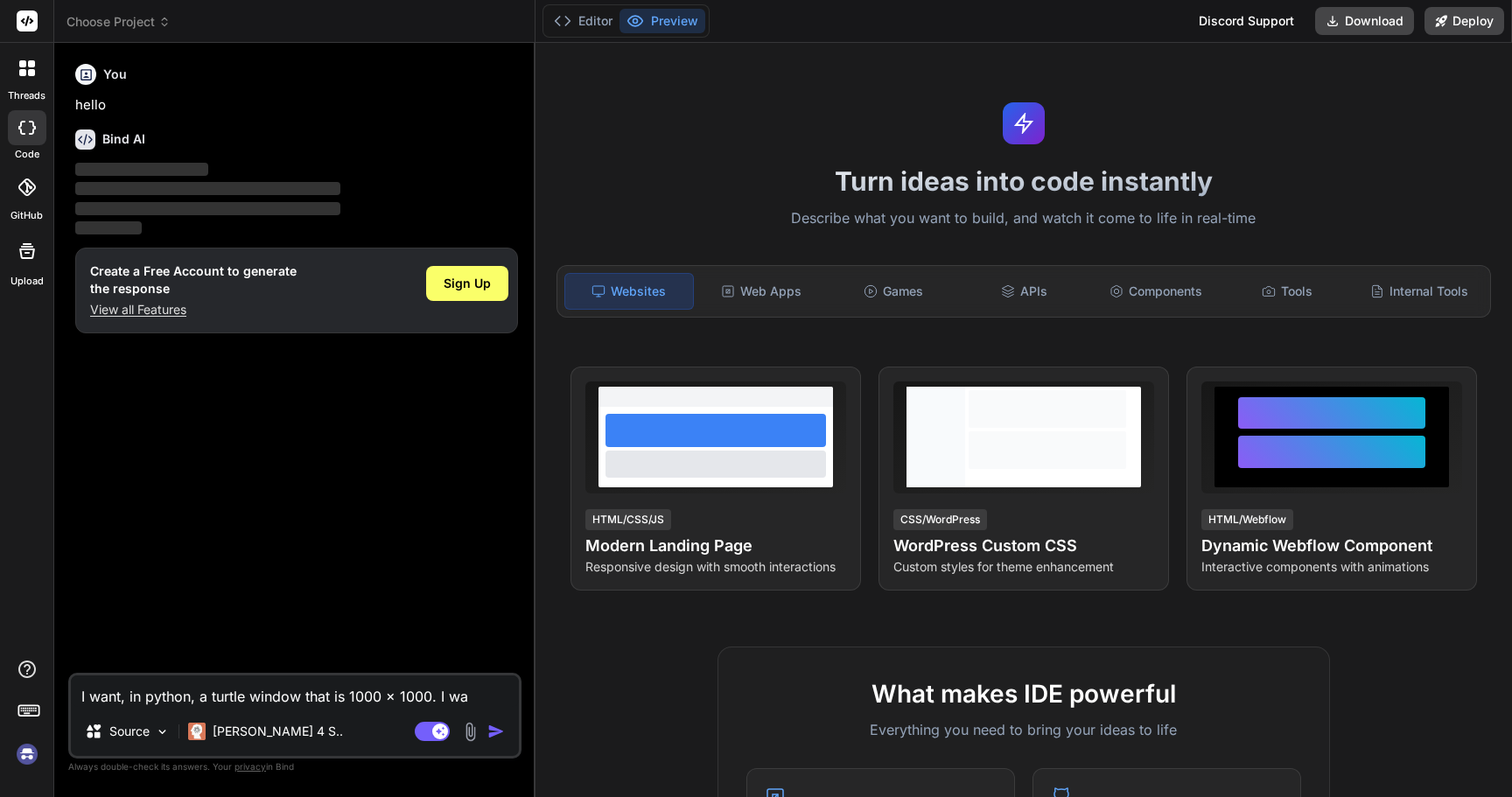
type textarea "I want, in python, a turtle window that is 1000 x 1000. I wan"
type textarea "x"
type textarea "I want, in python, a turtle window that is 1000 x 1000. I want"
type textarea "x"
type textarea "I want, in python, a turtle window that is 1000 x 1000. I want"
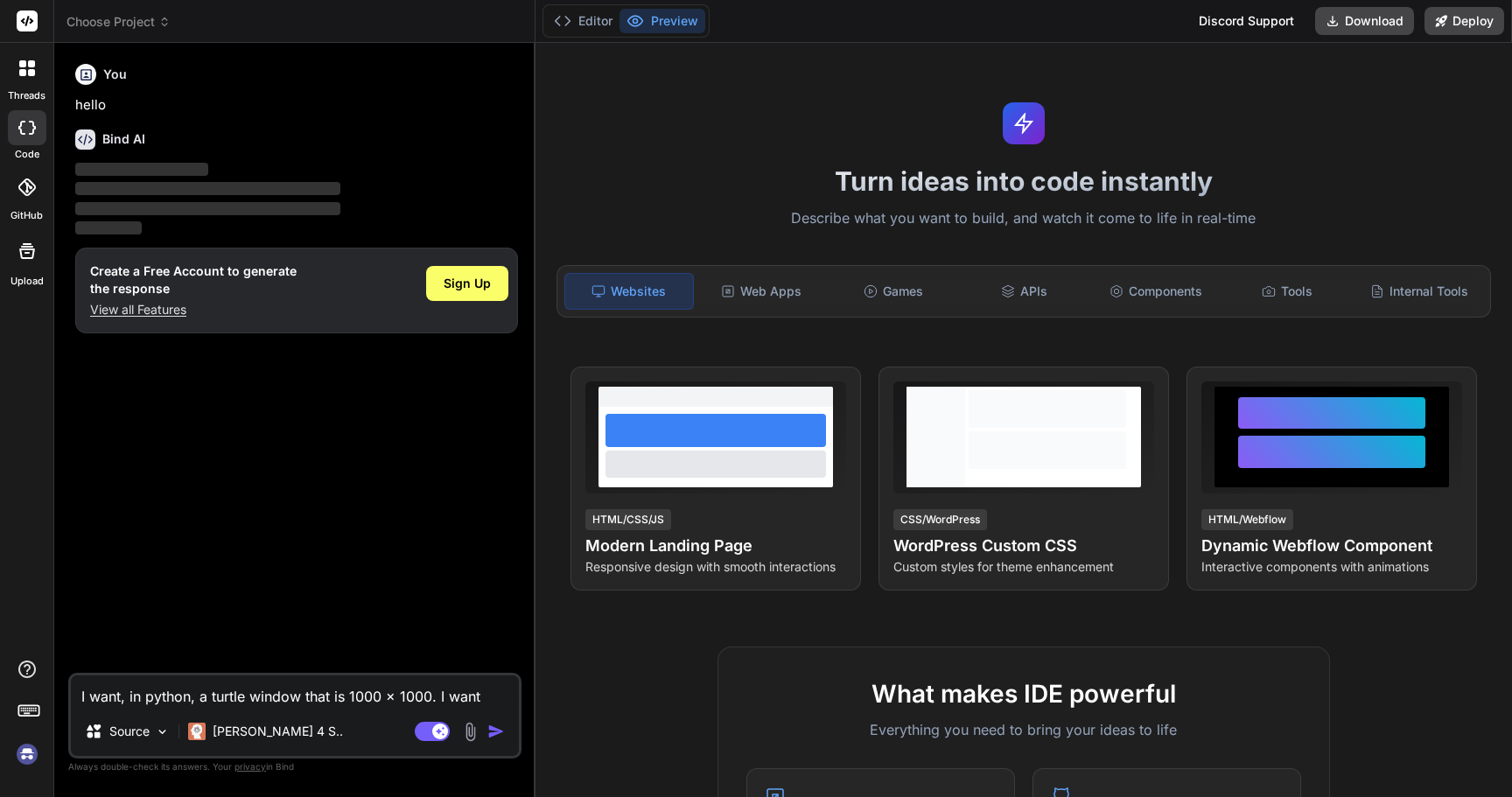
type textarea "x"
type textarea "I want, in python, a turtle window that is 1000 x 1000. I want t"
type textarea "x"
type textarea "I want, in python, a turtle window that is 1000 x 1000. I want th"
type textarea "x"
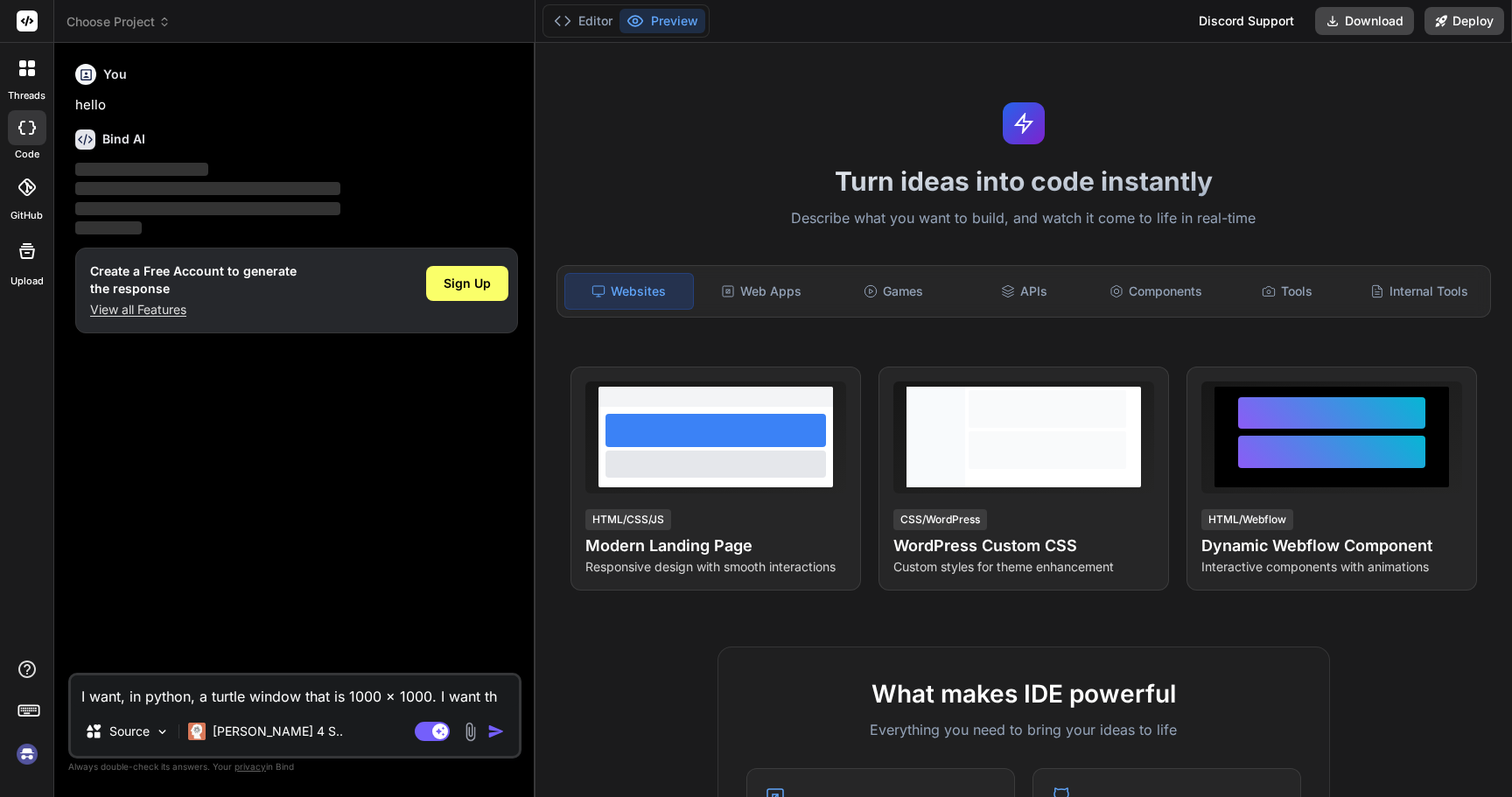
type textarea "I want, in python, a turtle window that is 1000 x 1000. I want the"
type textarea "x"
type textarea "I want, in python, a turtle window that is 1000 x 1000. I want the"
type textarea "x"
type textarea "I want, in python, a turtle window that is 1000 x 1000. I want the d"
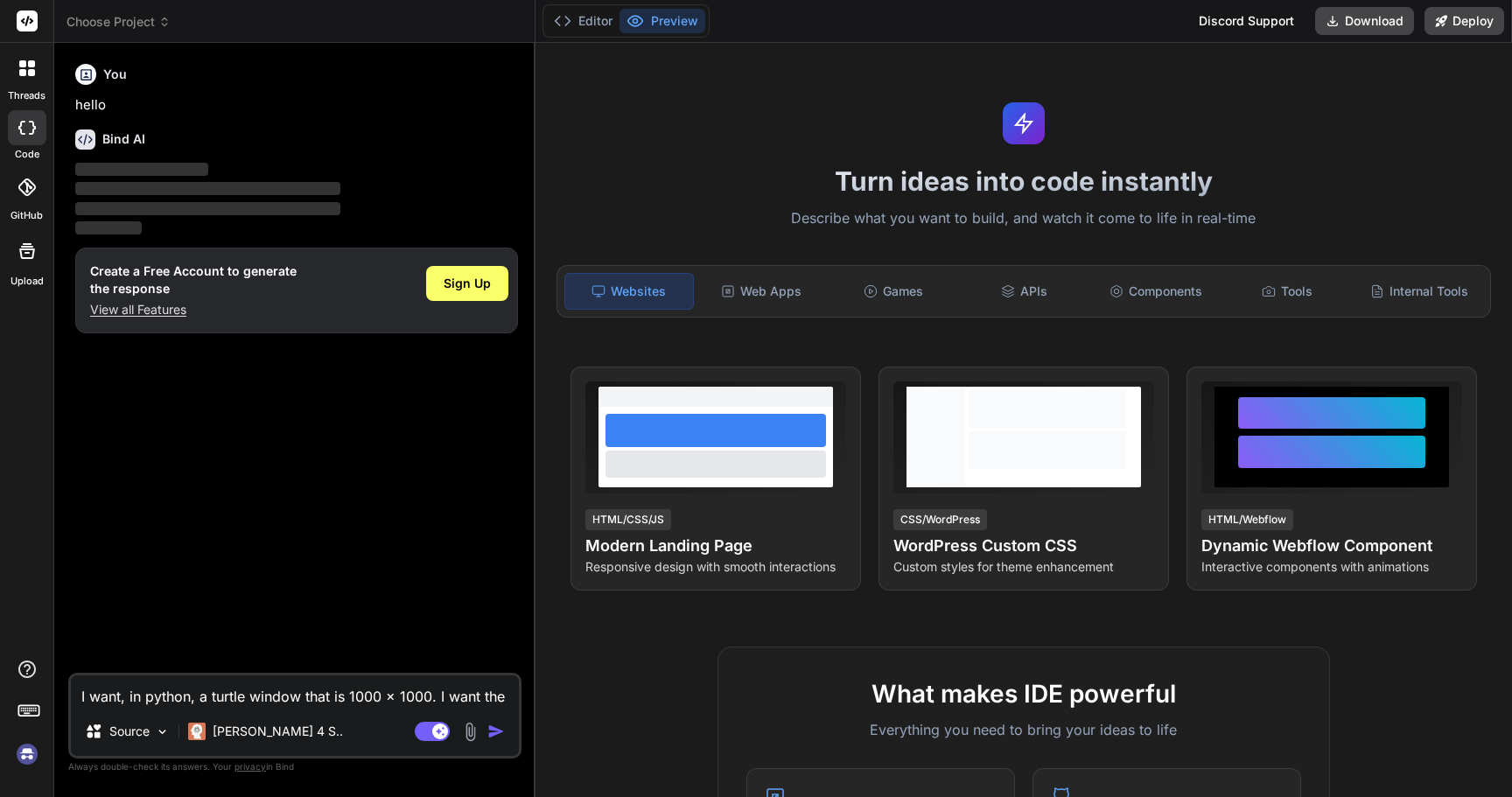
type textarea "x"
type textarea "I want, in python, a turtle window that is 1000 x 1000. I want the dr"
type textarea "x"
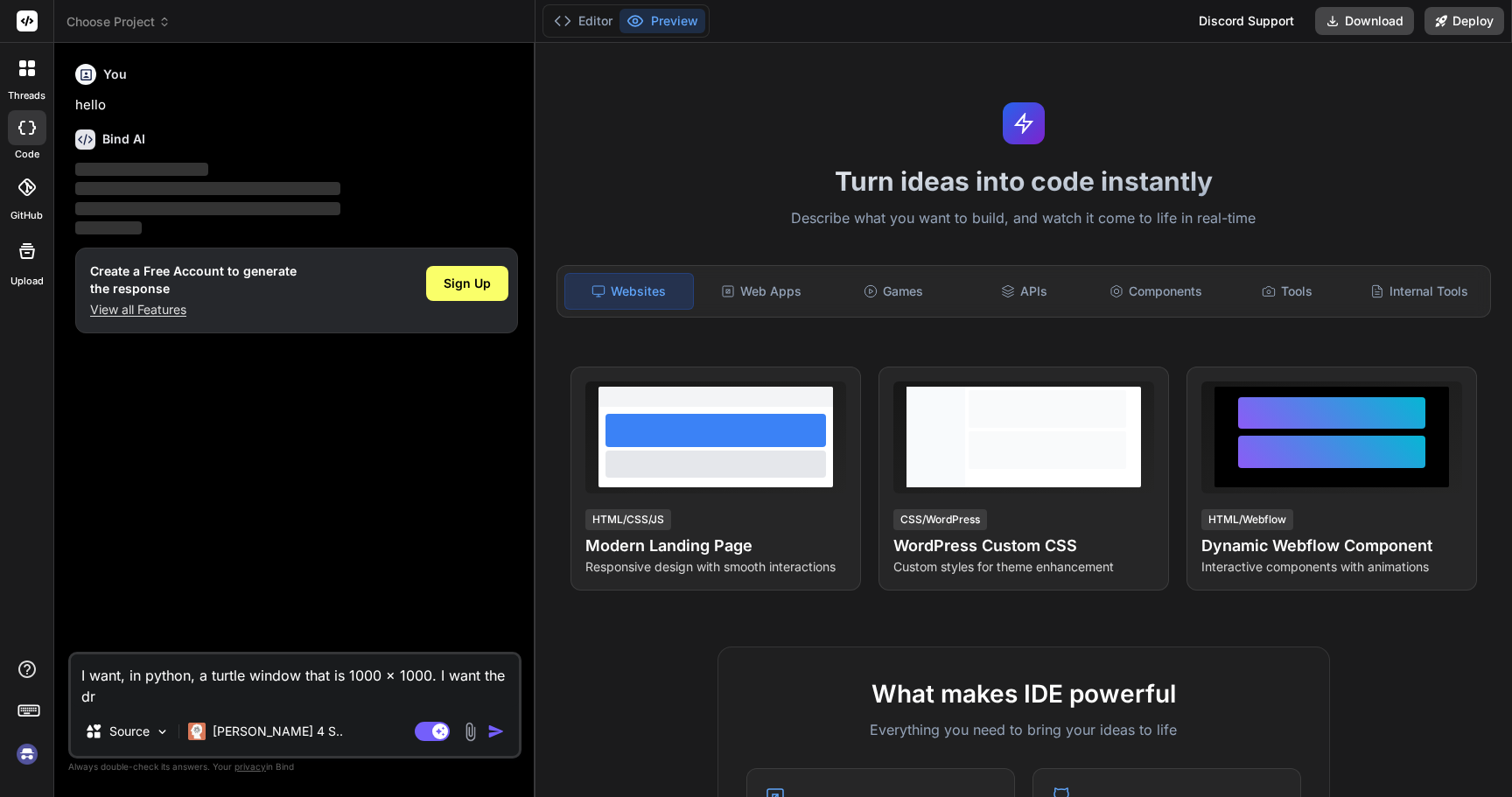
type textarea "I want, in python, a turtle window that is 1000 x 1000. I want the dra"
type textarea "x"
type textarea "I want, in python, a turtle window that is 1000 x 1000. I want the draw"
type textarea "x"
type textarea "I want, in python, a turtle window that is 1000 x 1000. I want the drawi"
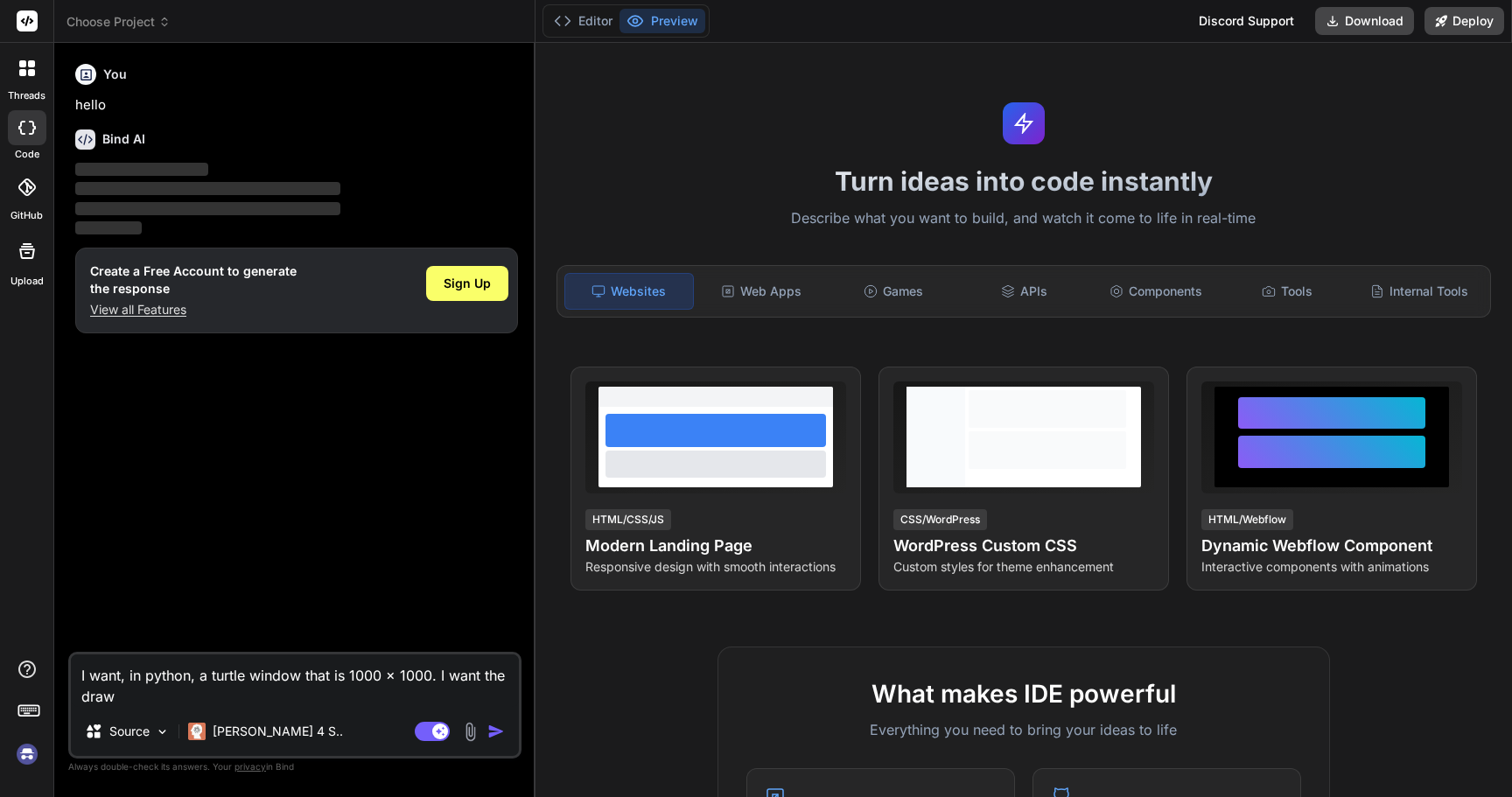
type textarea "x"
type textarea "I want, in python, a turtle window that is 1000 x 1000. I want the drawin"
type textarea "x"
type textarea "I want, in python, a turtle window that is 1000 x 1000. I want the drawing"
type textarea "x"
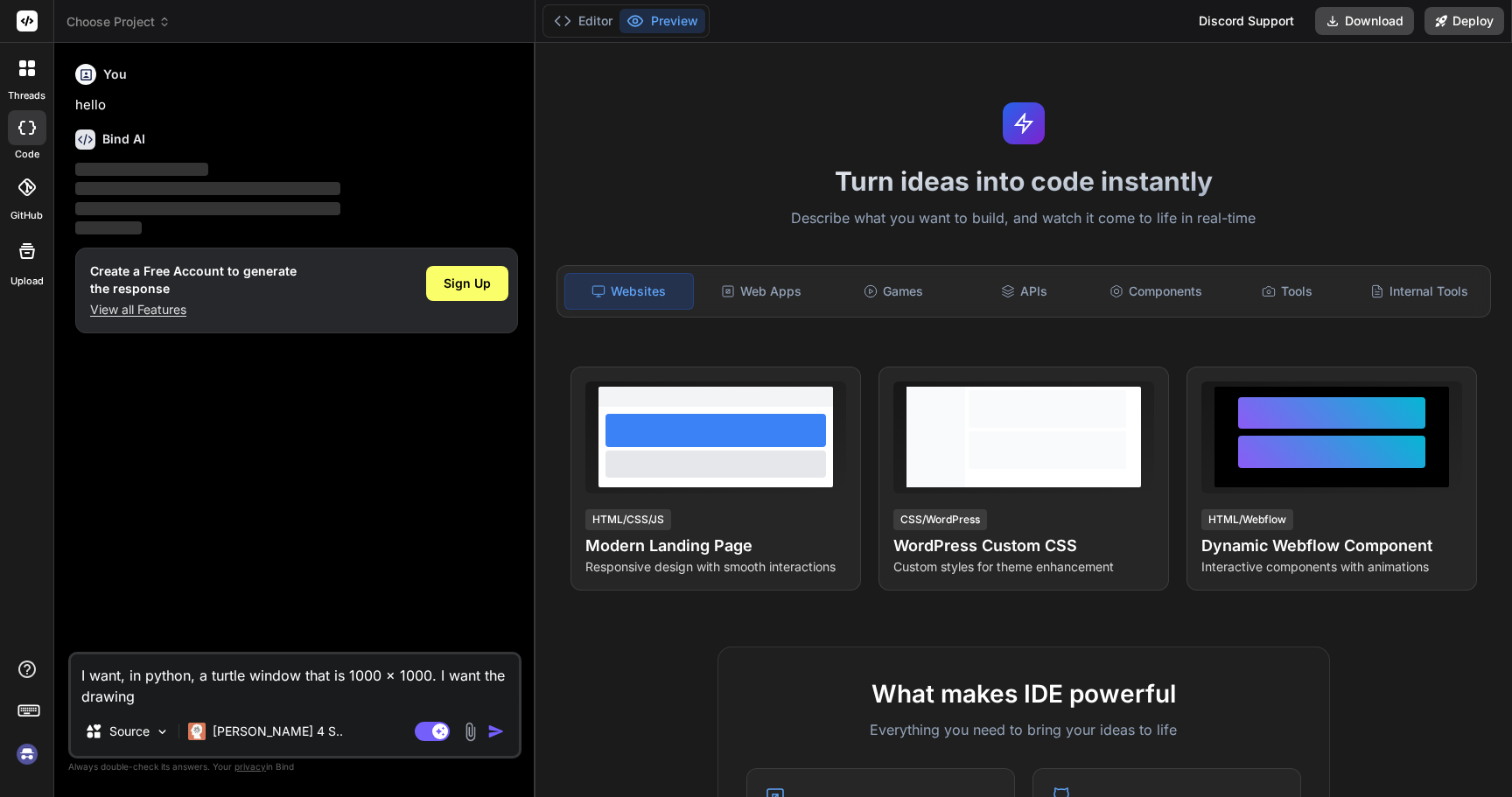
type textarea "I want, in python, a turtle window that is 1000 x 1000. I want the drawing"
type textarea "x"
type textarea "I want, in python, a turtle window that is 1000 x 1000. I want the drawing s"
type textarea "x"
type textarea "I want, in python, a turtle window that is 1000 x 1000. I want the drawing sp"
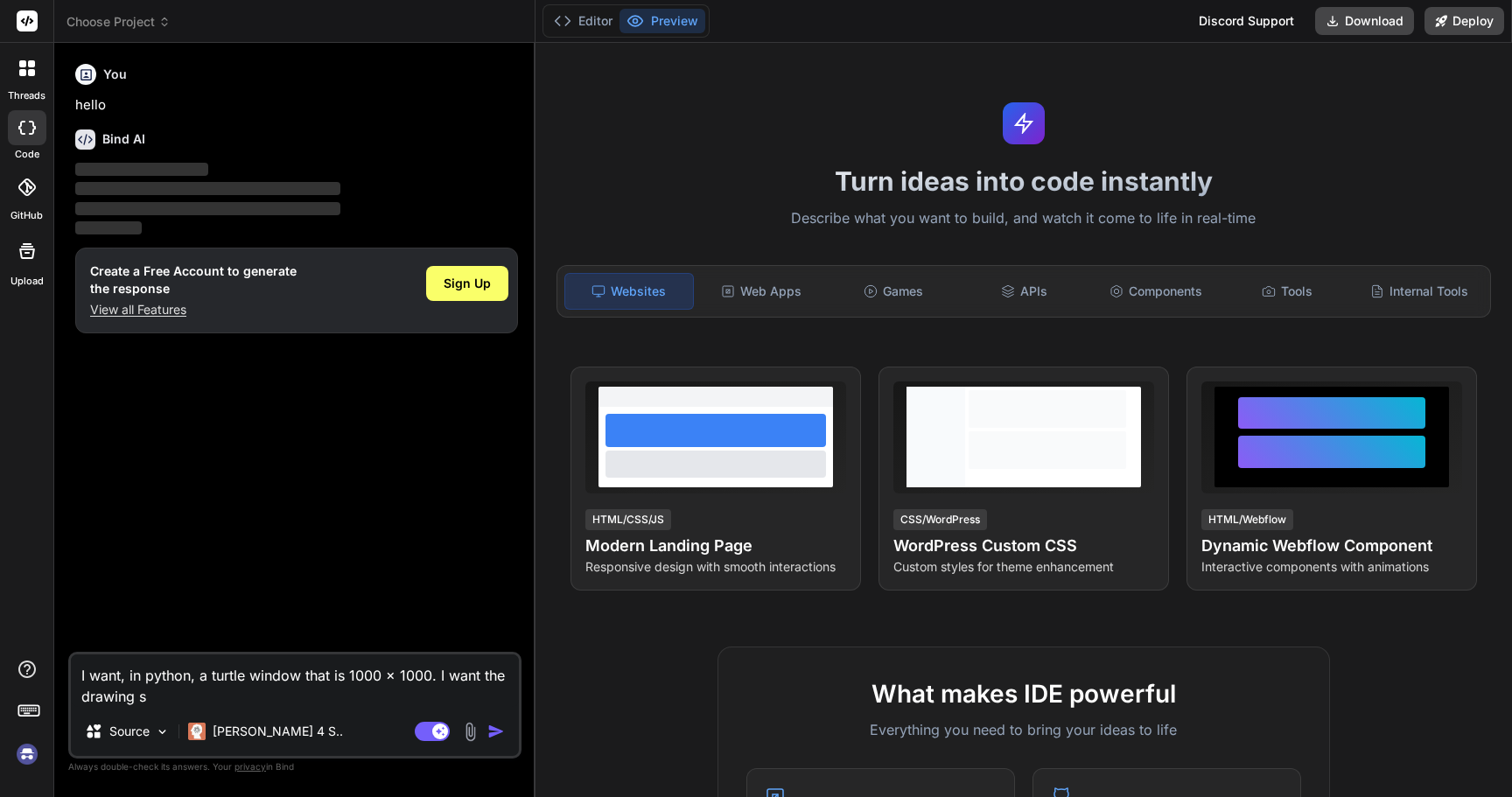
type textarea "x"
type textarea "I want, in python, a turtle window that is 1000 x 1000. I want the drawing spa"
type textarea "x"
type textarea "I want, in python, a turtle window that is 1000 x 1000. I want the drawing spac"
type textarea "x"
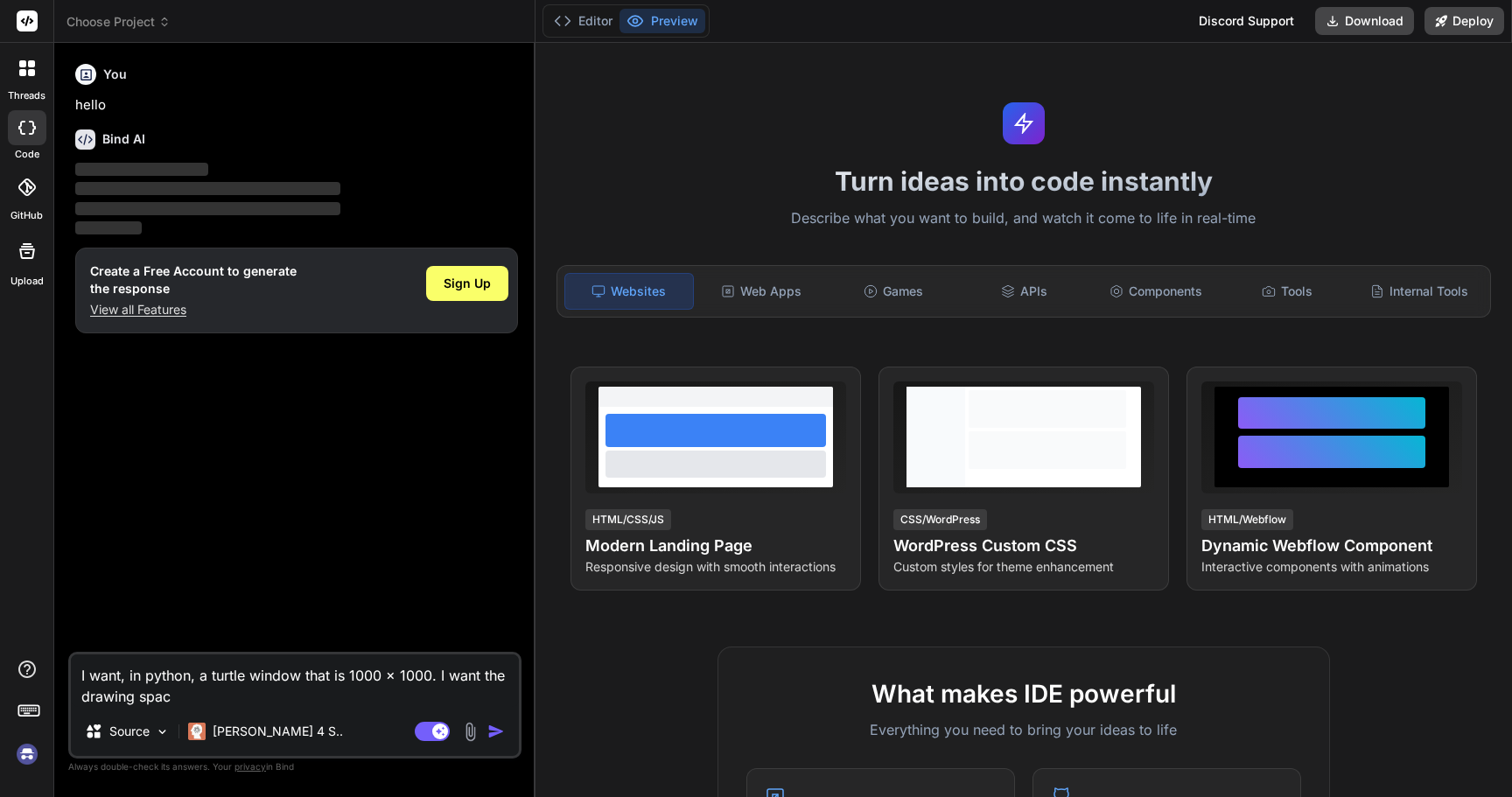
type textarea "I want, in python, a turtle window that is 1000 x 1000. I want the drawing space"
type textarea "x"
type textarea "I want, in python, a turtle window that is 1000 x 1000. I want the drawing space"
type textarea "x"
type textarea "I want, in python, a turtle window that is 1000 x 1000. I want the drawing spac…"
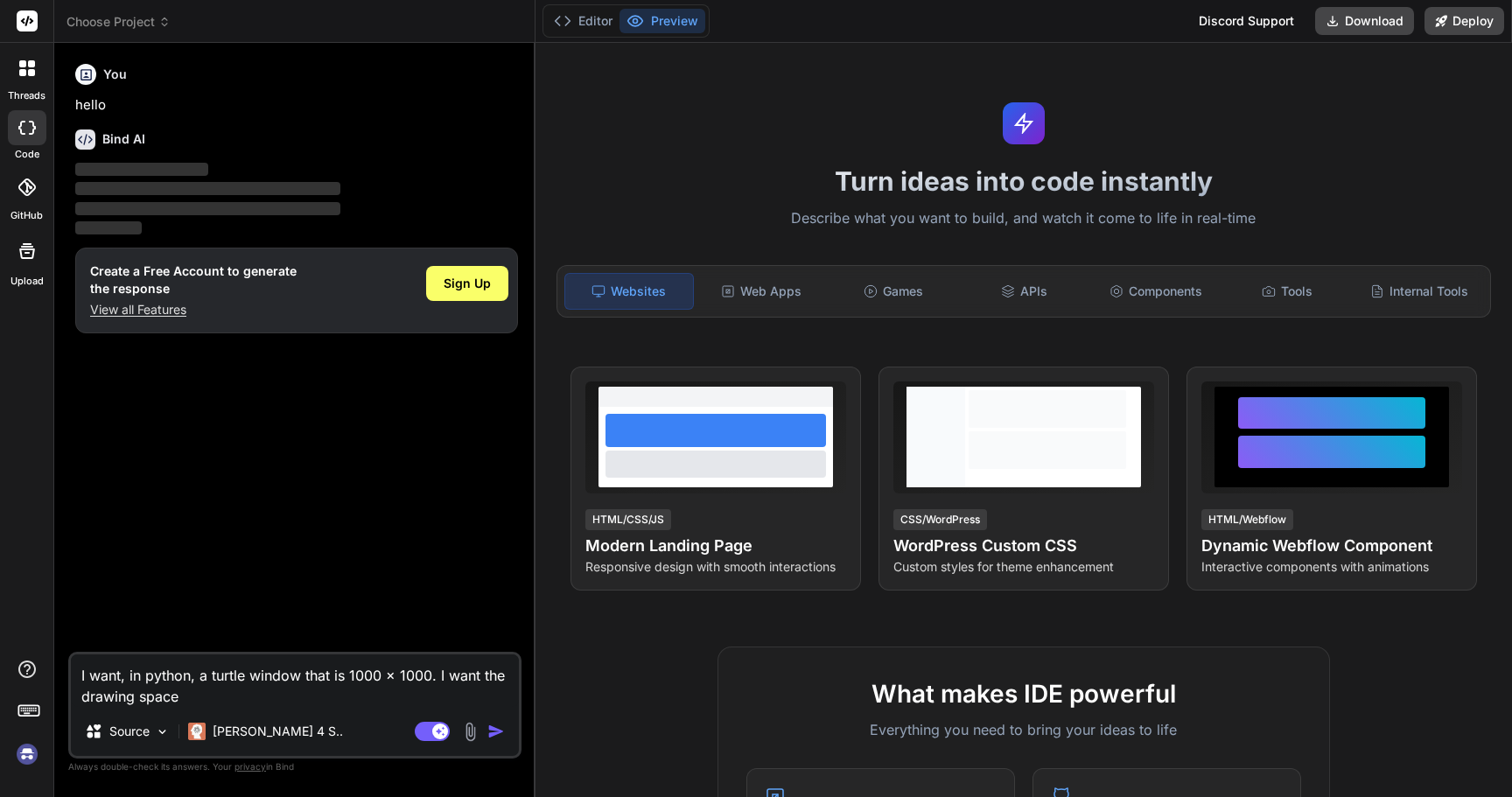
type textarea "x"
type textarea "I want, in python, a turtle window that is 1000 x 1000. I want the drawing spac…"
type textarea "x"
type textarea "I want, in python, a turtle window that is 1000 x 1000. I want the drawing spac…"
type textarea "x"
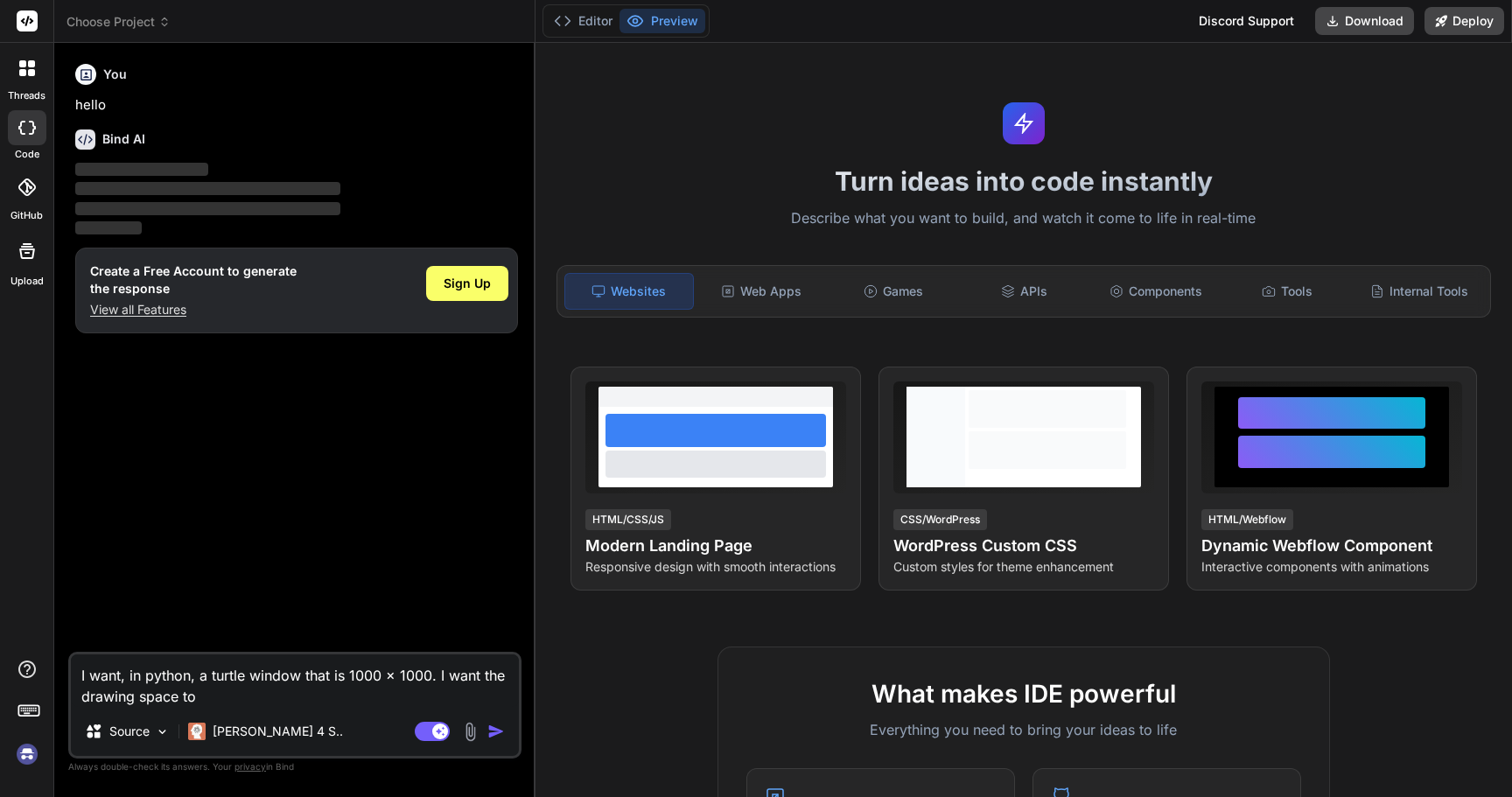
type textarea "I want, in python, a turtle window that is 1000 x 1000. I want the drawing spac…"
type textarea "x"
type textarea "I want, in python, a turtle window that is 1000 x 1000. I want the drawing spac…"
type textarea "x"
type textarea "I want, in python, a turtle window that is 1000 x 1000. I want the drawing spac…"
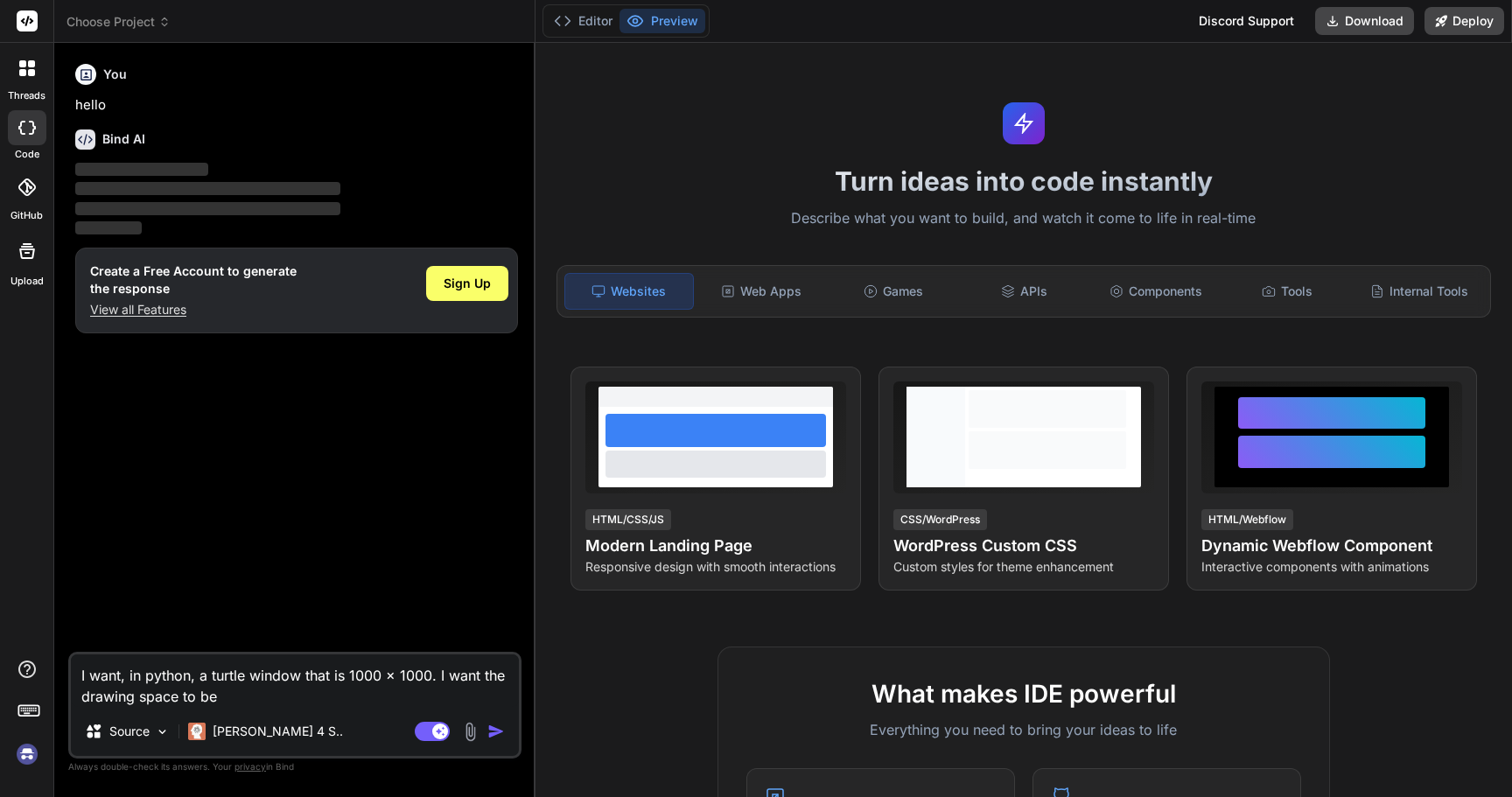
type textarea "x"
type textarea "I want, in python, a turtle window that is 1000 x 1000. I want the drawing spac…"
type textarea "x"
type textarea "I want, in python, a turtle window that is 1000 x 1000. I want the drawing spac…"
type textarea "x"
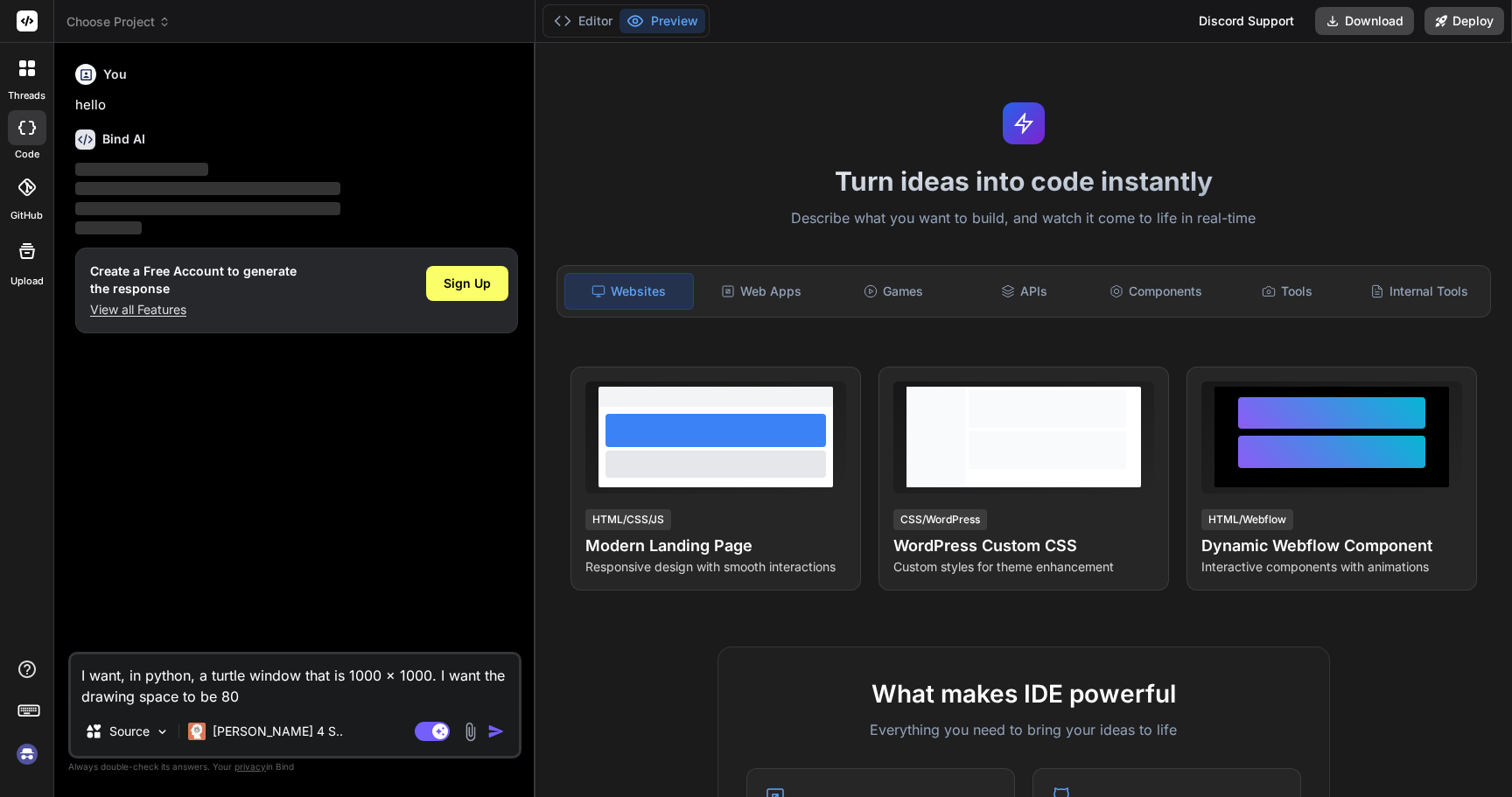
type textarea "I want, in python, a turtle window that is 1000 x 1000. I want the drawing spac…"
type textarea "x"
type textarea "I want, in python, a turtle window that is 1000 x 1000. I want the drawing spac…"
type textarea "x"
type textarea "I want, in python, a turtle window that is 1000 x 1000. I want the drawing spac…"
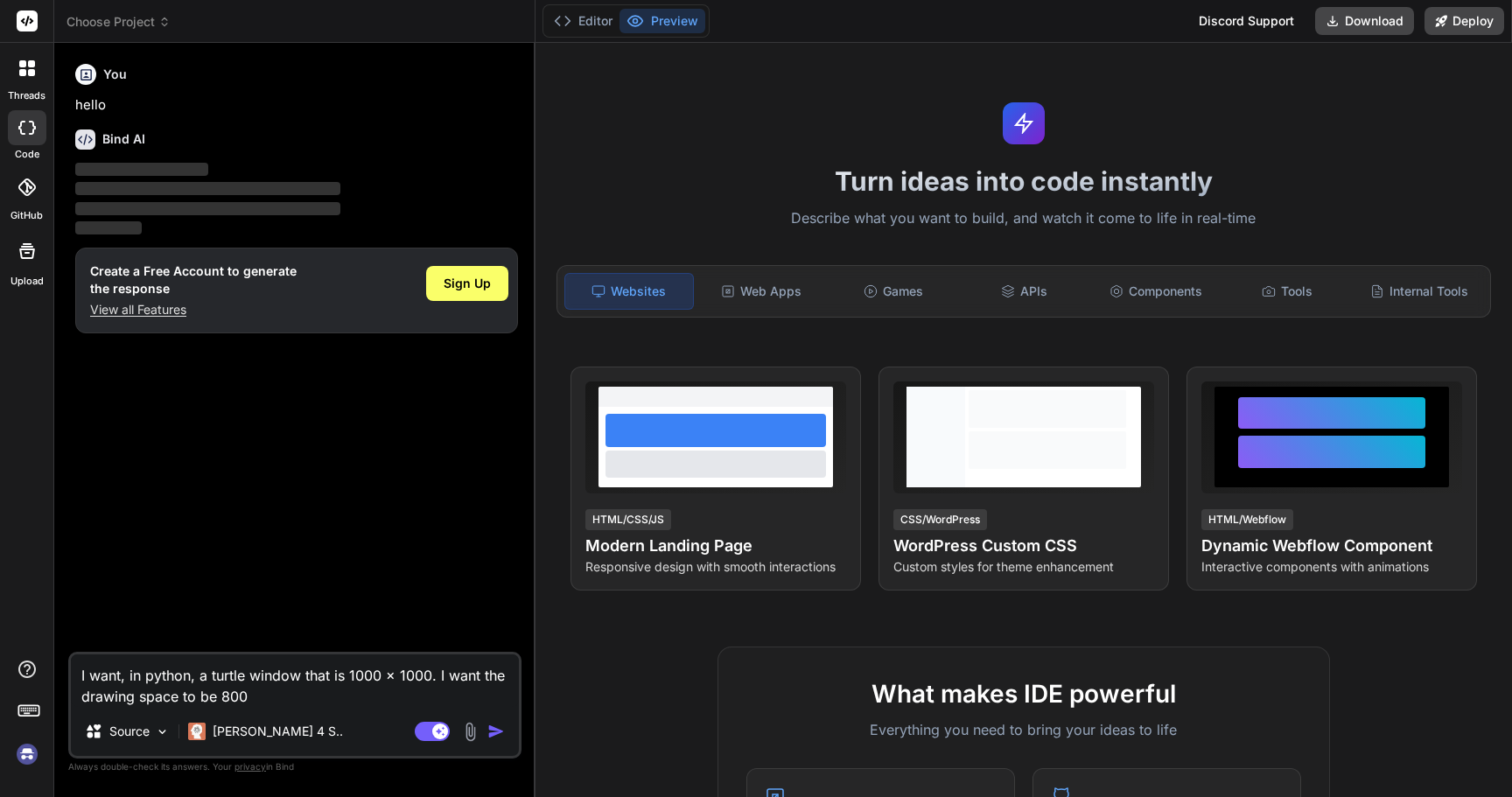
type textarea "x"
type textarea "I want, in python, a turtle window that is 1000 x 1000. I want the drawing spac…"
type textarea "x"
type textarea "I want, in python, a turtle window that is 1000 x 1000. I want the drawing spac…"
type textarea "x"
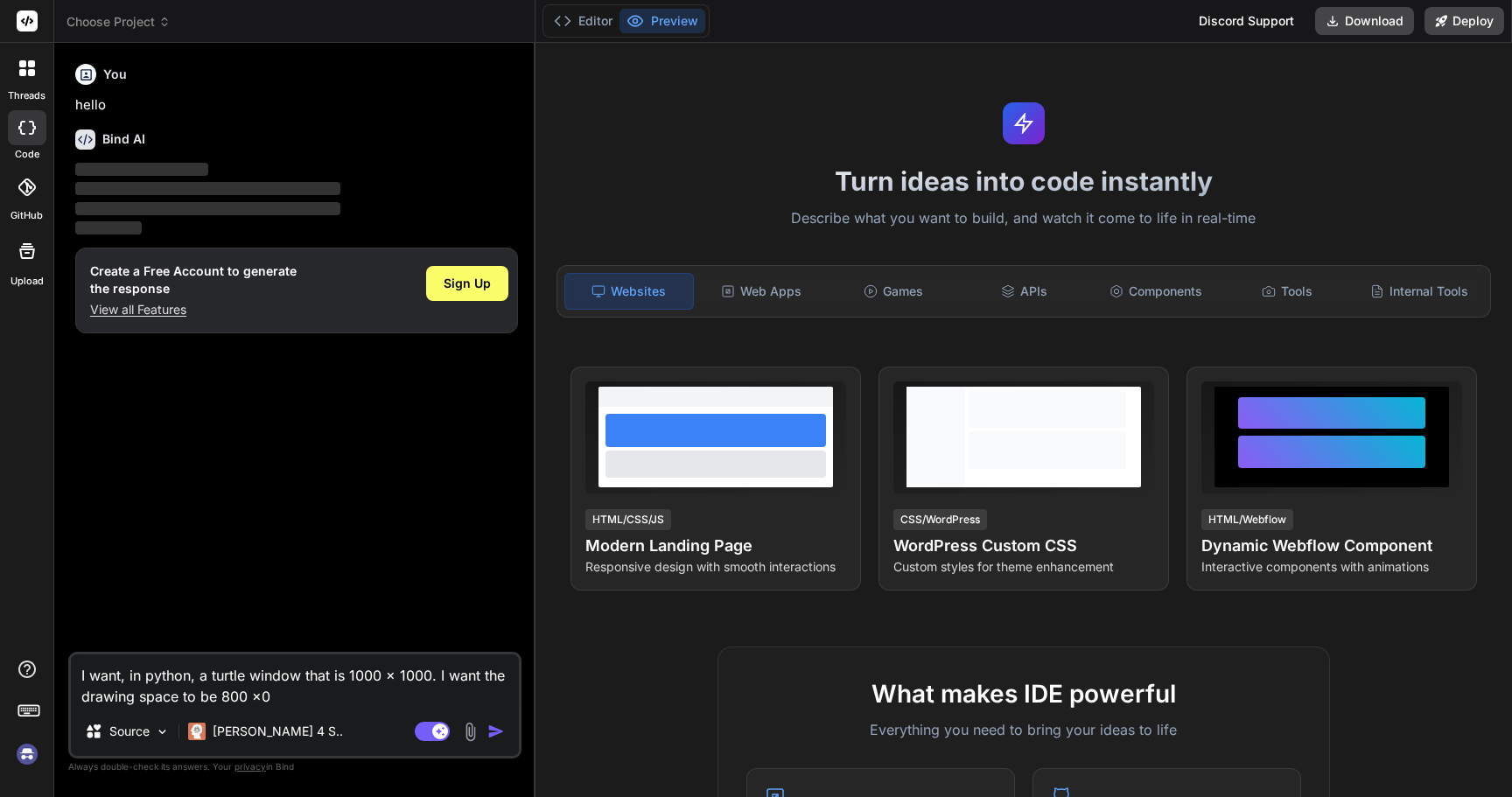
type textarea "I want, in python, a turtle window that is 1000 x 1000. I want the drawing spac…"
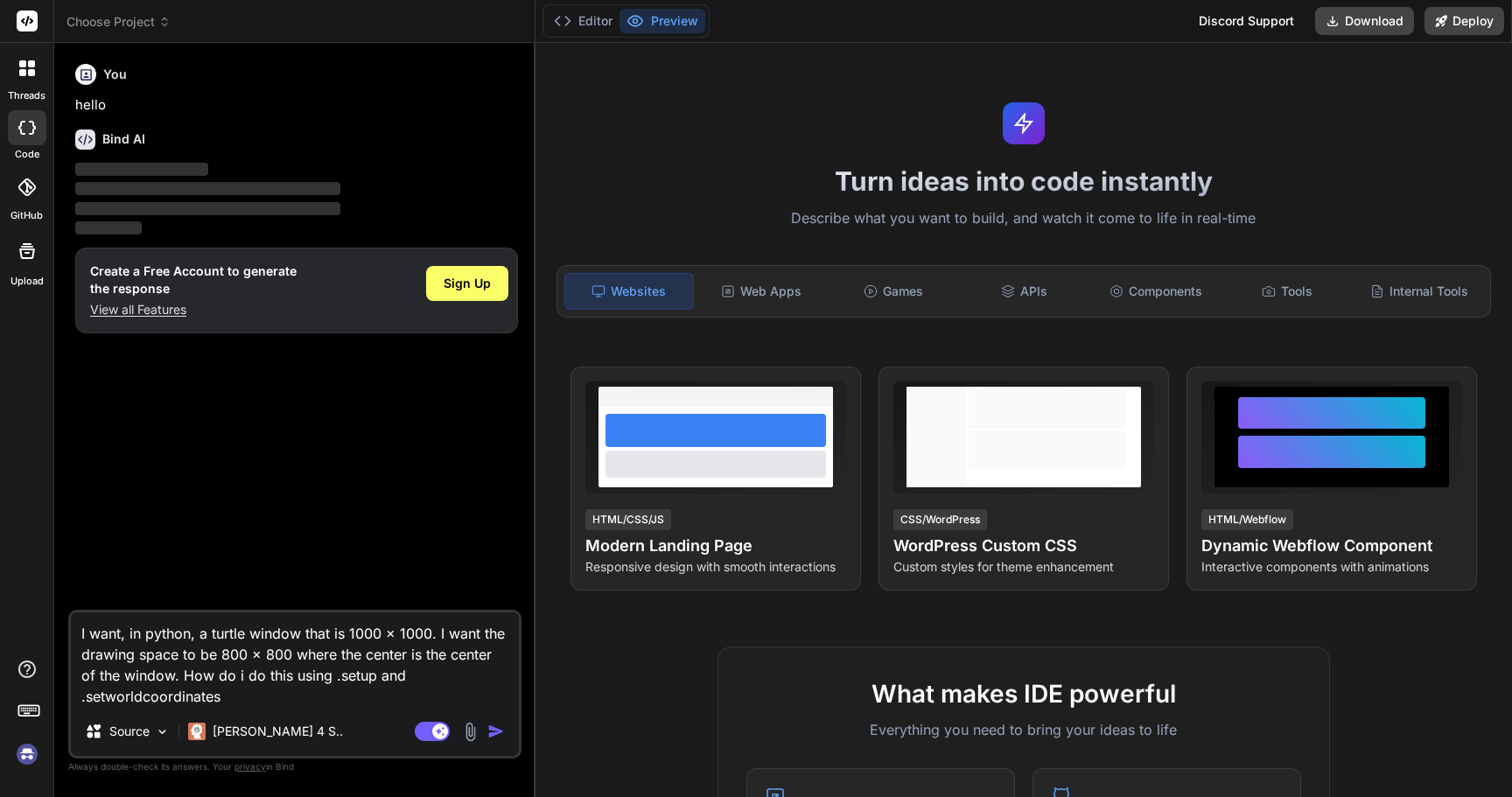
click at [493, 731] on img "button" at bounding box center [496, 731] width 17 height 17
drag, startPoint x: 339, startPoint y: 698, endPoint x: 63, endPoint y: 628, distance: 284.7
click at [63, 628] on div "Bind AI Web Search Created with Pixso. Code Generator You hello Bind AI ‌ ‌ ‌ ‌…" at bounding box center [295, 419] width 481 height 753
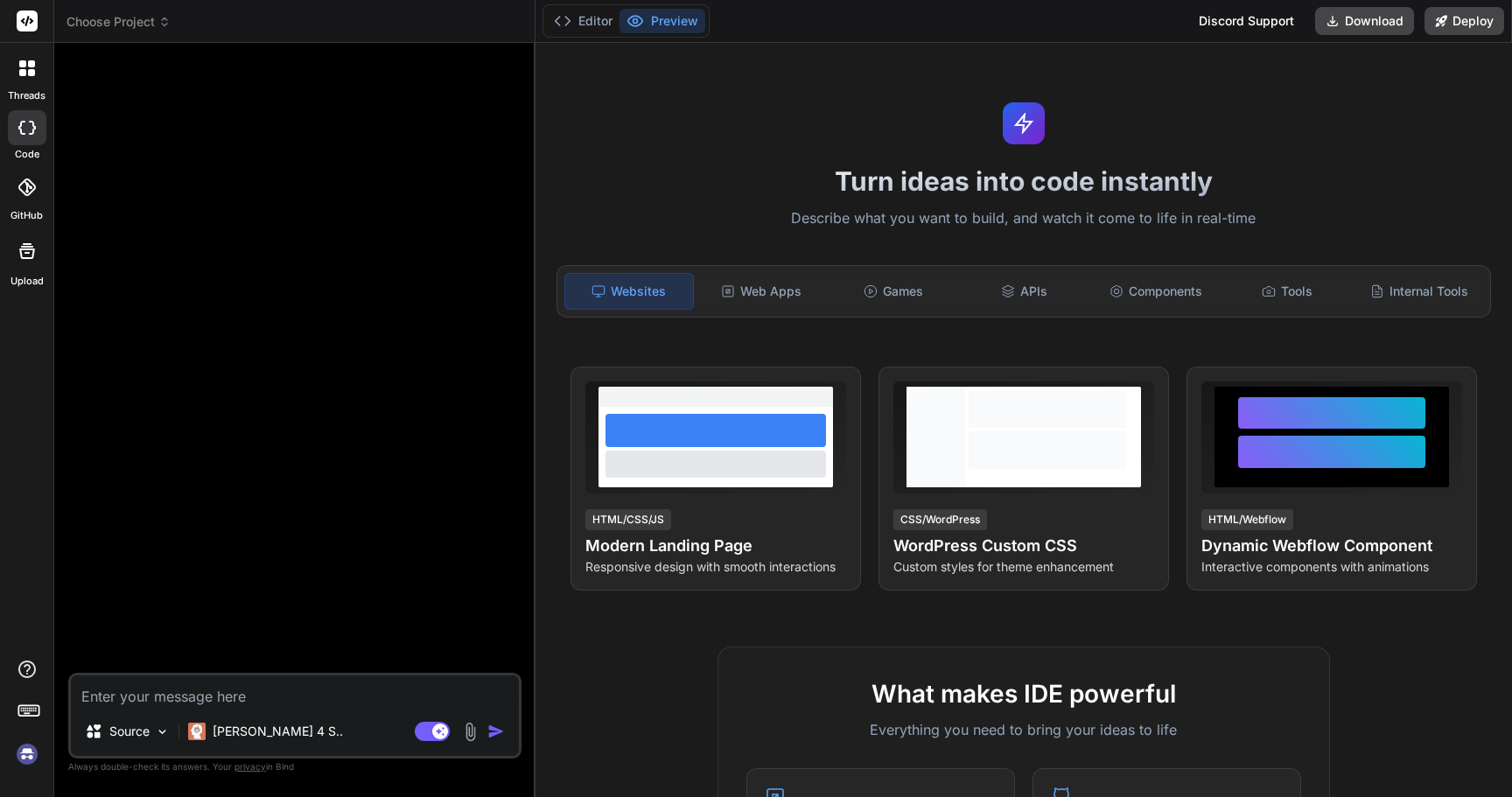
click at [179, 697] on textarea at bounding box center [295, 691] width 448 height 32
type textarea "x"
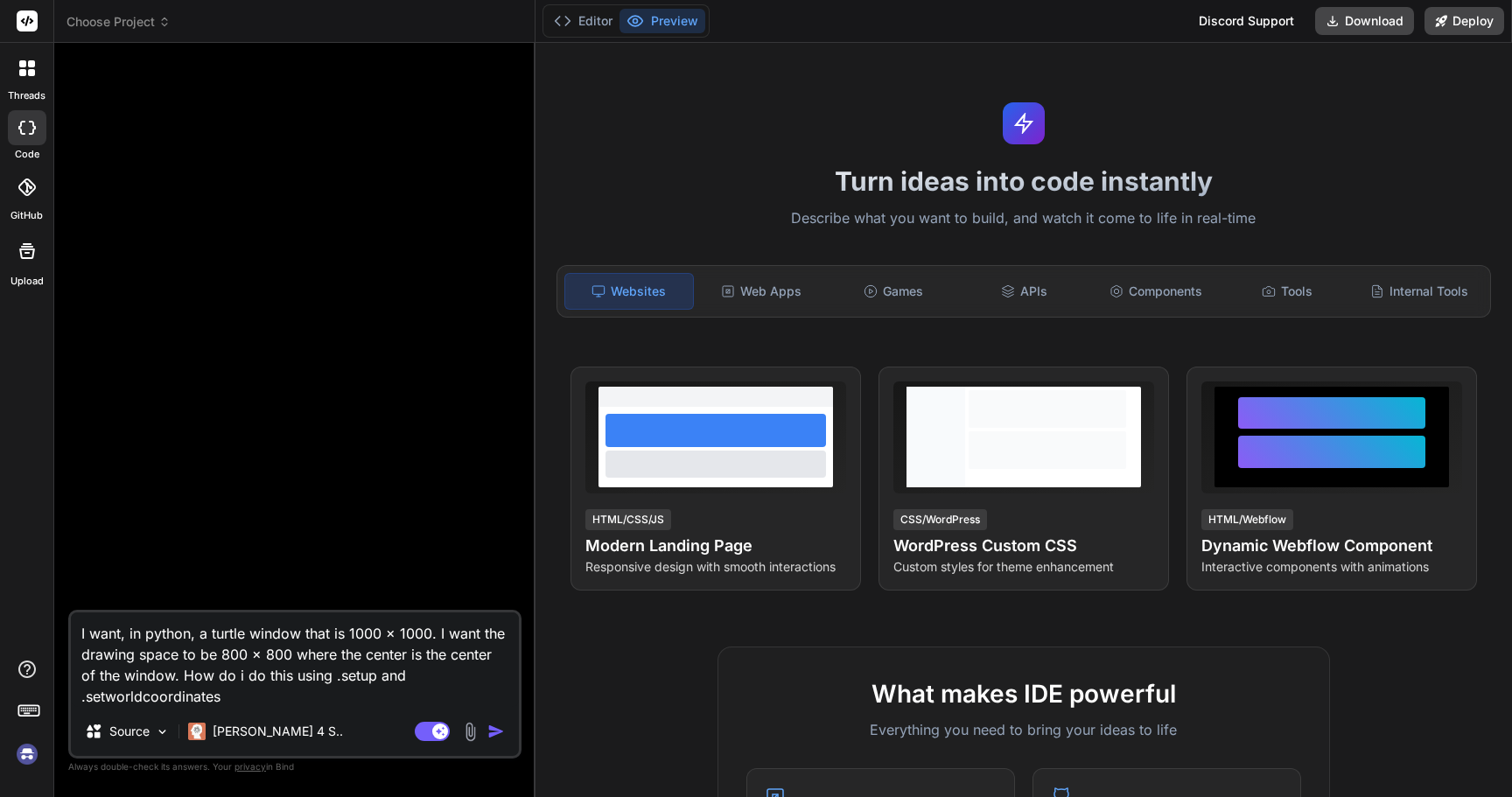
type textarea "I want, in python, a turtle window that is 1000 x 1000. I want the drawing spac…"
click at [488, 730] on img "button" at bounding box center [496, 731] width 17 height 17
type textarea "x"
